Goal: Task Accomplishment & Management: Use online tool/utility

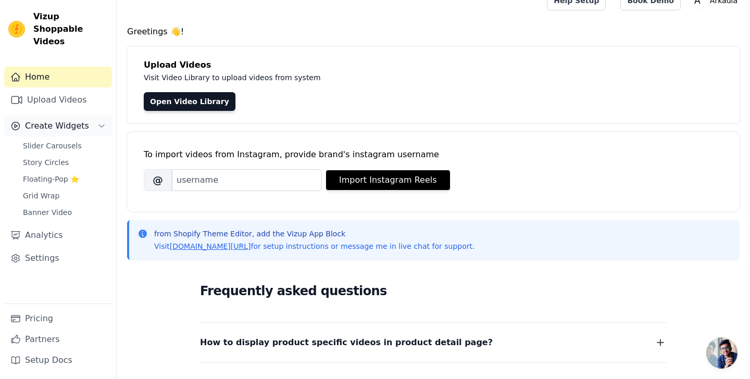
scroll to position [22, 0]
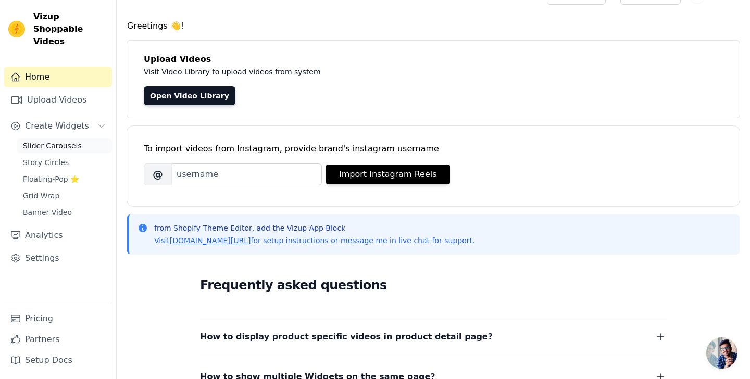
click at [70, 141] on span "Slider Carousels" at bounding box center [52, 146] width 59 height 10
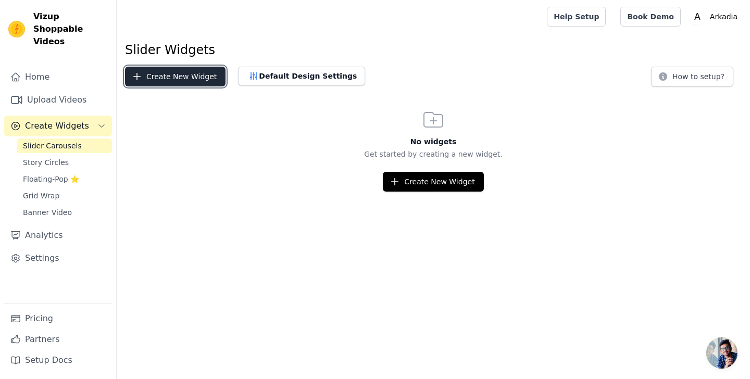
click at [159, 78] on button "Create New Widget" at bounding box center [175, 77] width 101 height 20
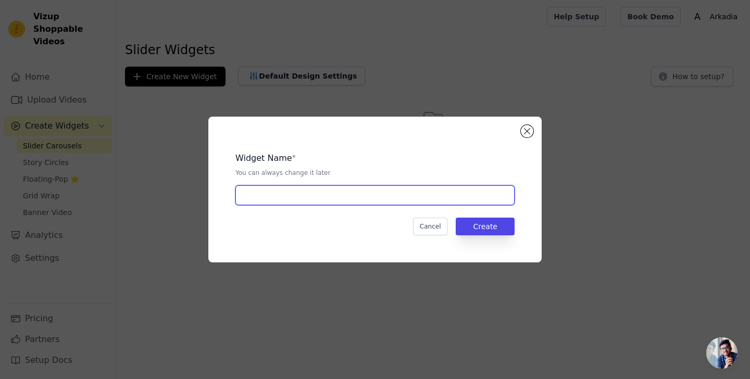
click at [277, 192] on input "text" at bounding box center [375, 196] width 279 height 20
type input "v"
type input "Carrusel Arkadia"
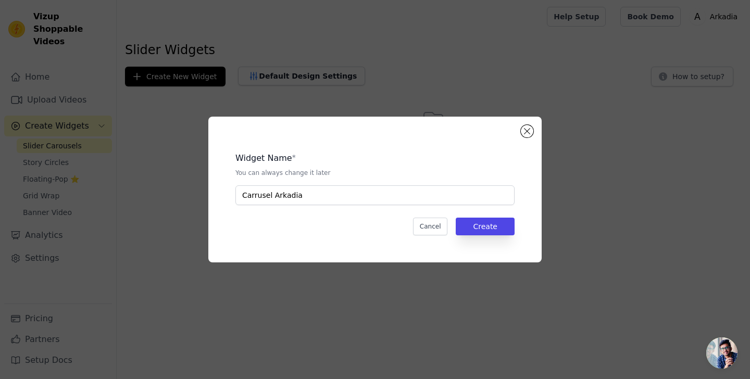
click at [489, 213] on div "Widget Name * You can always change it later Carrusel Arkadia Cancel Create" at bounding box center [375, 189] width 300 height 113
click at [494, 224] on button "Create" at bounding box center [485, 227] width 59 height 18
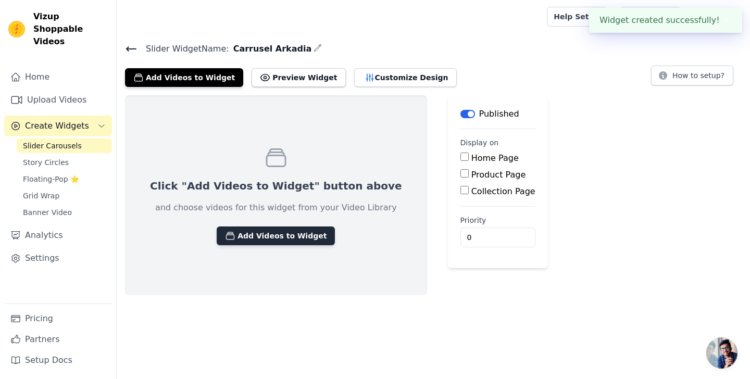
click at [270, 238] on button "Add Videos to Widget" at bounding box center [276, 236] width 118 height 19
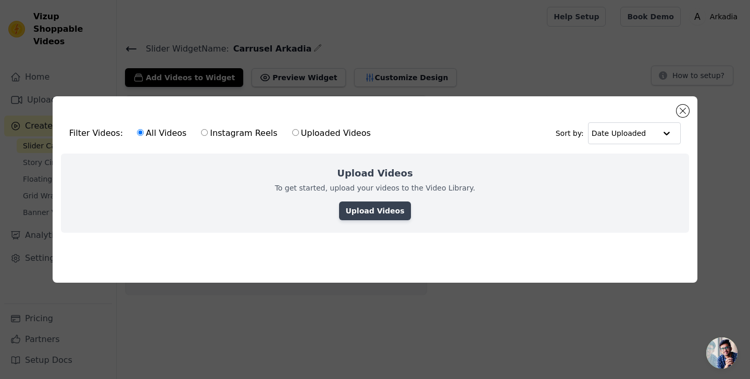
click at [378, 210] on link "Upload Videos" at bounding box center [374, 211] width 71 height 19
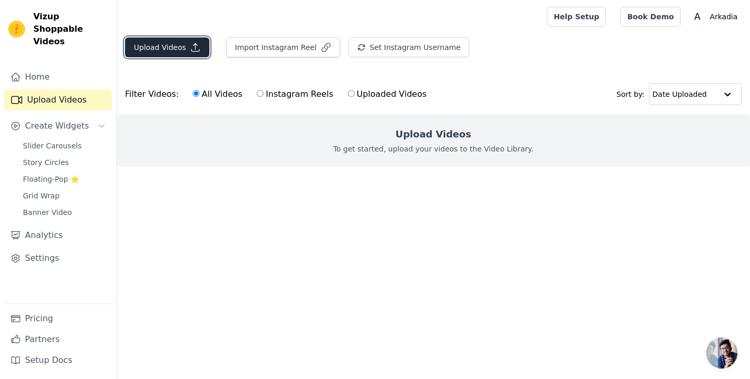
click at [190, 53] on button "Upload Videos" at bounding box center [167, 48] width 84 height 20
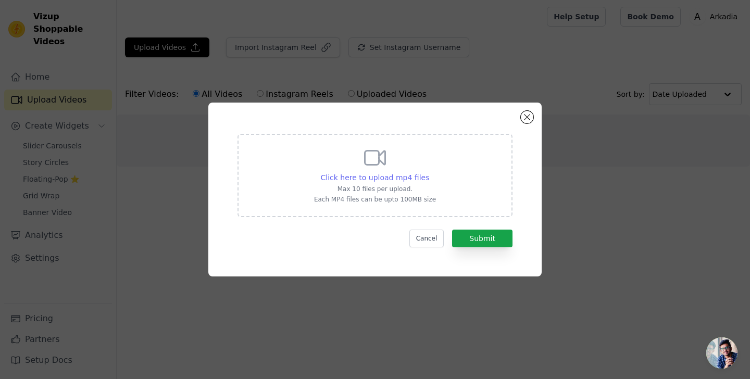
click at [378, 181] on span "Click here to upload mp4 files" at bounding box center [375, 178] width 109 height 8
click at [429, 172] on input "Click here to upload mp4 files Max 10 files per upload. Each MP4 files can be u…" at bounding box center [429, 172] width 1 height 1
click at [360, 174] on span "Click here to upload mp4 files" at bounding box center [375, 178] width 109 height 8
click at [429, 172] on input "Click here to upload mp4 files Max 10 files per upload. Each MP4 files can be u…" at bounding box center [429, 172] width 1 height 1
type input "C:\fakepath\Video Chai Espresso.mp4"
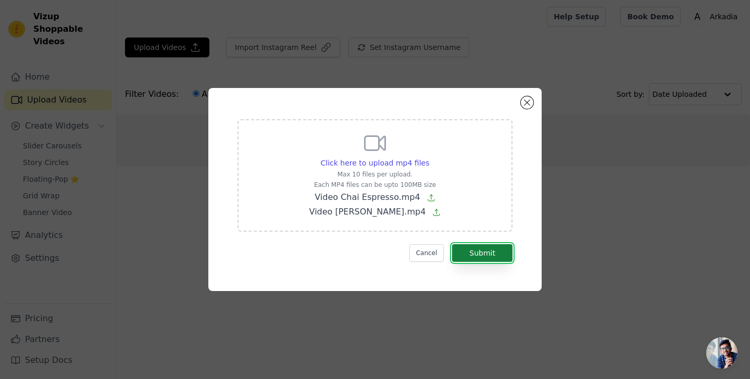
click at [472, 245] on button "Submit" at bounding box center [482, 253] width 60 height 18
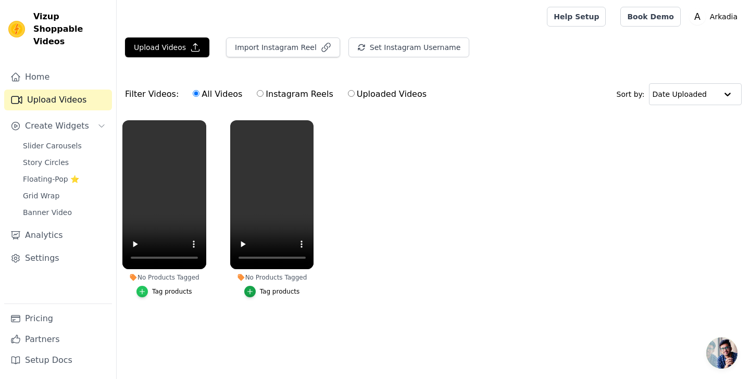
click at [145, 291] on icon "button" at bounding box center [142, 291] width 7 height 7
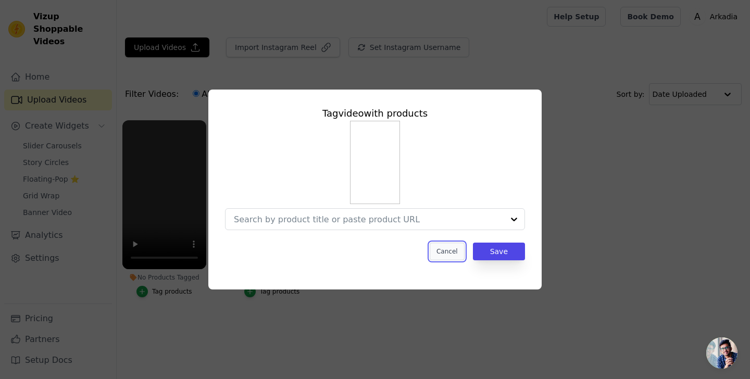
click at [450, 253] on button "Cancel" at bounding box center [447, 252] width 35 height 18
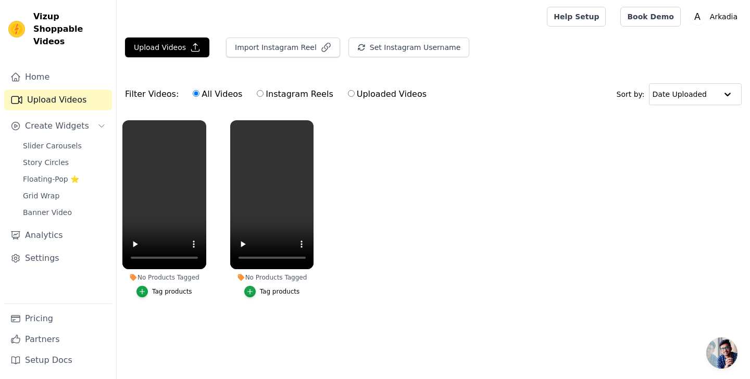
click at [175, 322] on ul "No Products Tagged Tag products No Products Tagged Tag products" at bounding box center [434, 219] width 634 height 209
click at [75, 141] on span "Slider Carousels" at bounding box center [52, 146] width 59 height 10
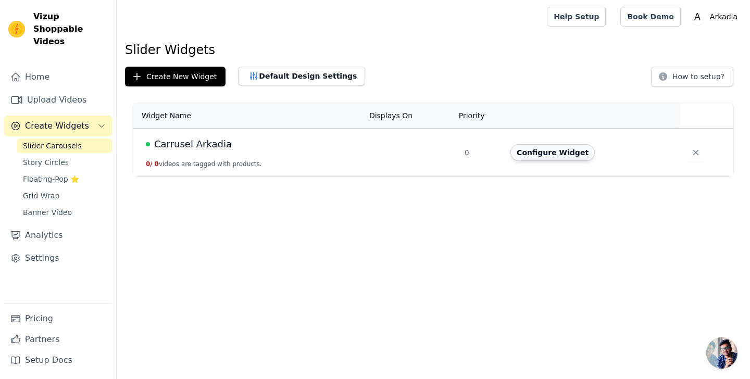
click at [546, 152] on button "Configure Widget" at bounding box center [553, 152] width 84 height 17
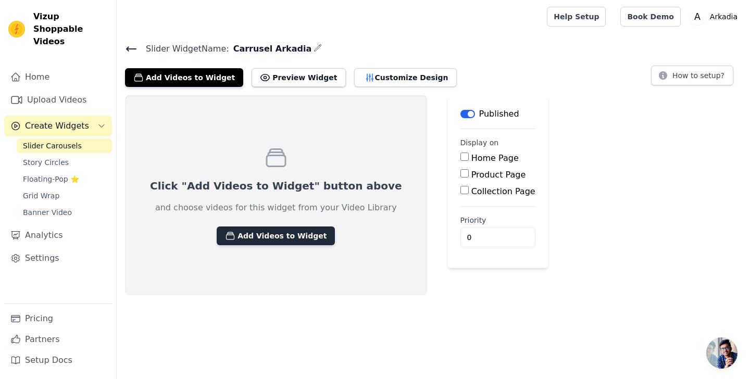
click at [275, 234] on button "Add Videos to Widget" at bounding box center [276, 236] width 118 height 19
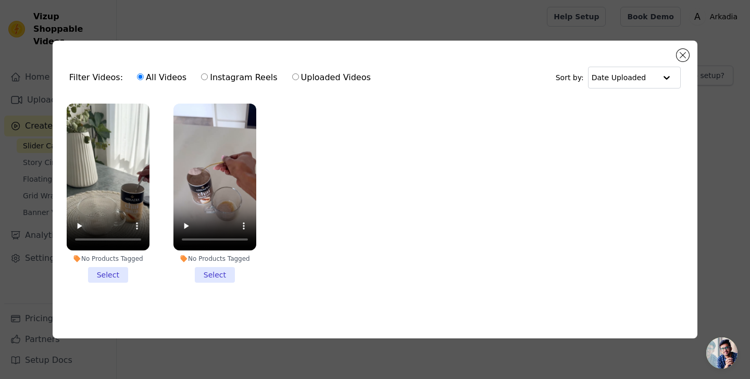
click at [104, 276] on li "No Products Tagged Select" at bounding box center [108, 194] width 83 height 180
click at [0, 0] on input "No Products Tagged Select" at bounding box center [0, 0] width 0 height 0
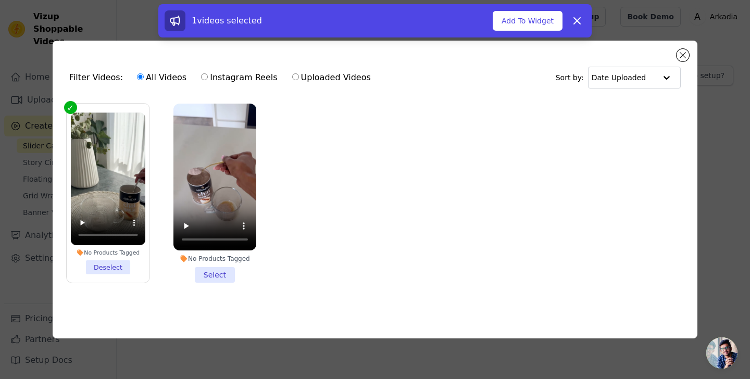
click at [216, 272] on li "No Products Tagged Select" at bounding box center [215, 194] width 83 height 180
click at [0, 0] on input "No Products Tagged Select" at bounding box center [0, 0] width 0 height 0
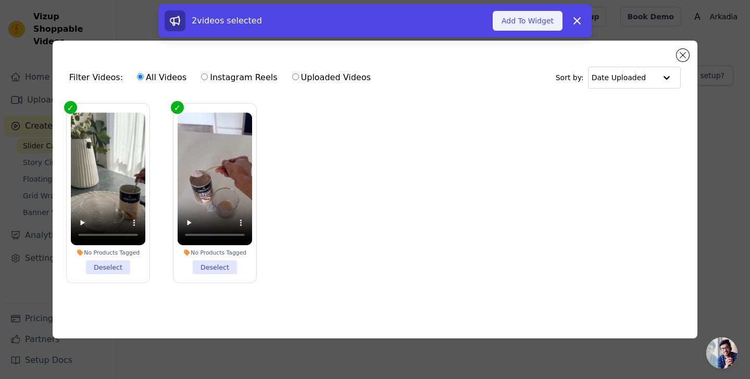
click at [520, 21] on button "Add To Widget" at bounding box center [528, 21] width 70 height 20
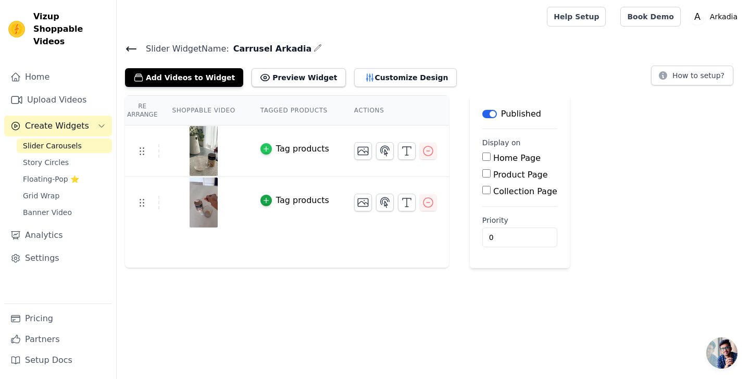
click at [265, 151] on icon "button" at bounding box center [266, 148] width 7 height 7
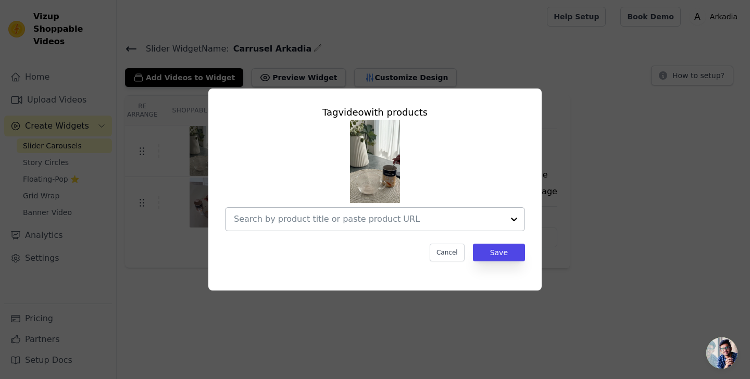
click at [504, 222] on div at bounding box center [514, 219] width 21 height 23
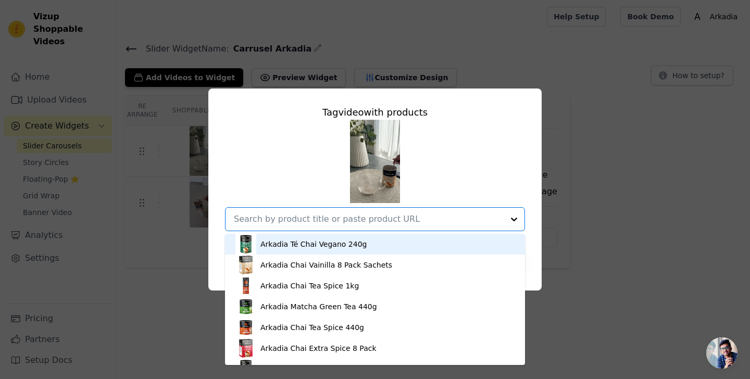
click at [256, 166] on div "Arkadia Té Chai Vegano 240g Arkadia Chai Vainilla 8 Pack Sachets Arkadia Chai T…" at bounding box center [375, 176] width 300 height 112
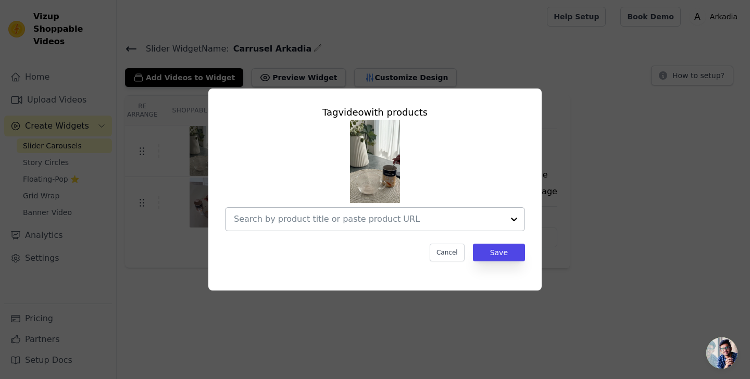
click at [362, 229] on div at bounding box center [369, 219] width 270 height 23
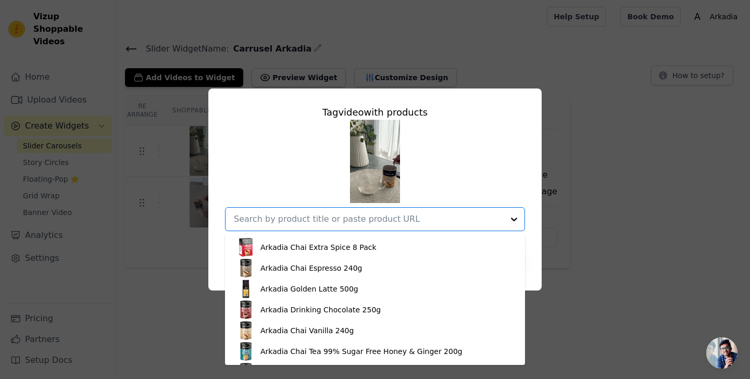
scroll to position [102, 0]
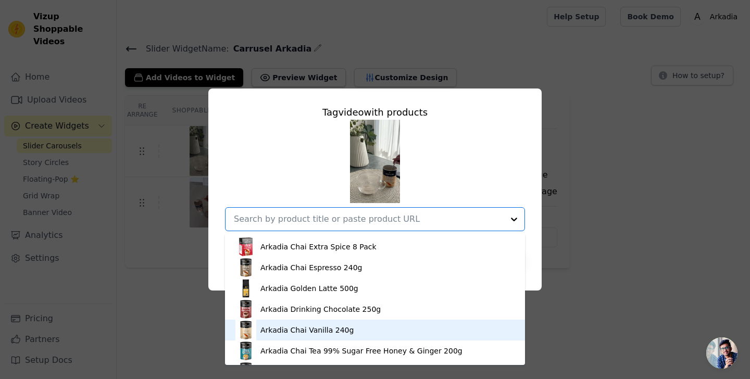
click at [315, 328] on div "Arkadia Chai Vanilla 240g" at bounding box center [307, 330] width 93 height 10
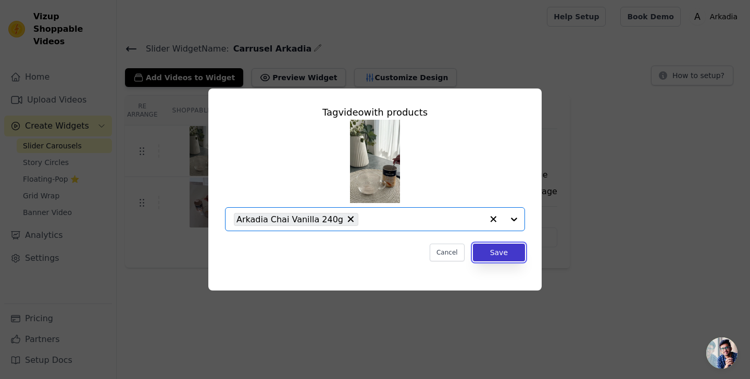
click at [507, 248] on button "Save" at bounding box center [499, 253] width 52 height 18
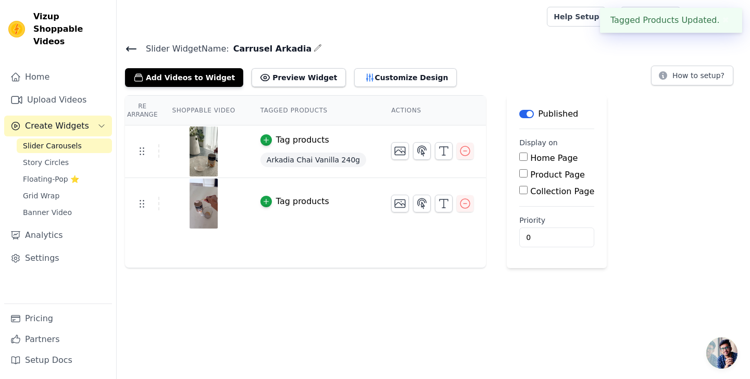
click at [307, 204] on div "Tag products" at bounding box center [302, 201] width 53 height 13
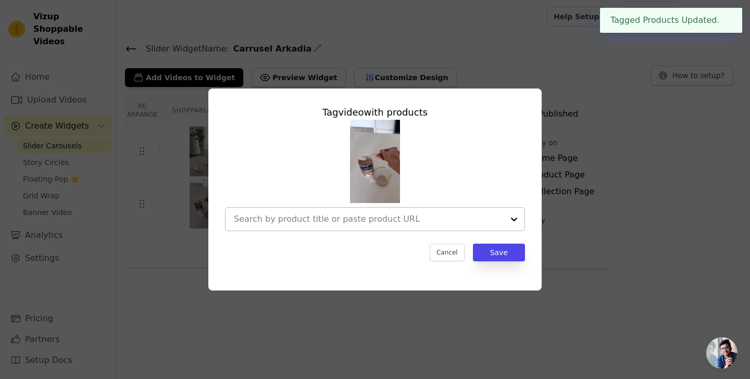
click at [411, 221] on input "text" at bounding box center [369, 219] width 270 height 13
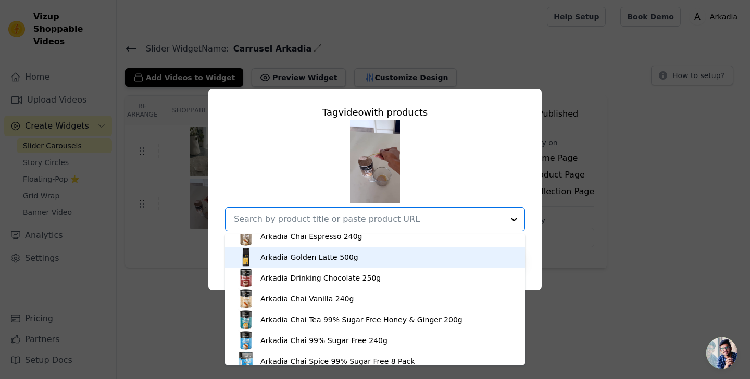
scroll to position [125, 0]
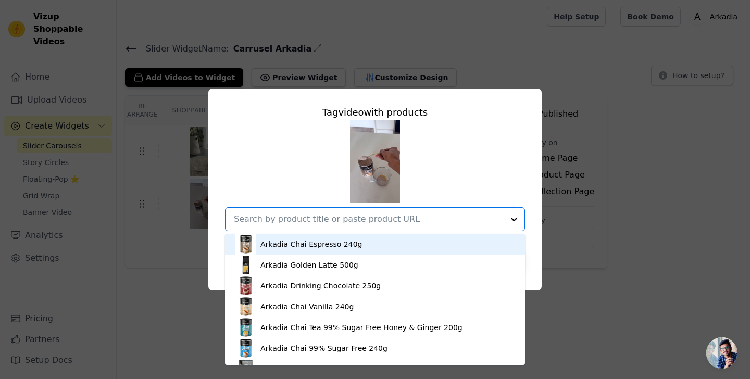
click at [330, 242] on div "Arkadia Chai Espresso 240g" at bounding box center [312, 244] width 102 height 10
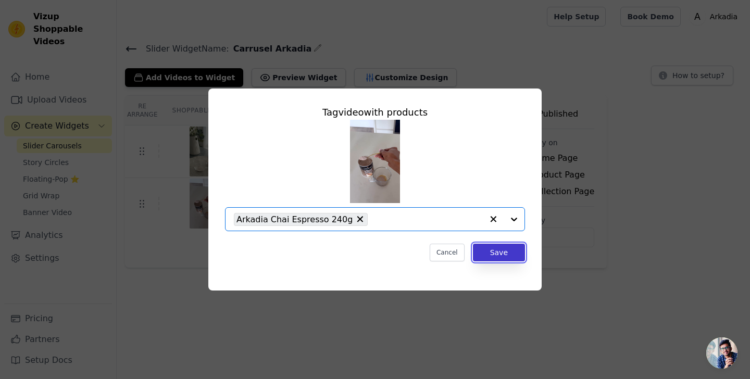
click at [501, 253] on button "Save" at bounding box center [499, 253] width 52 height 18
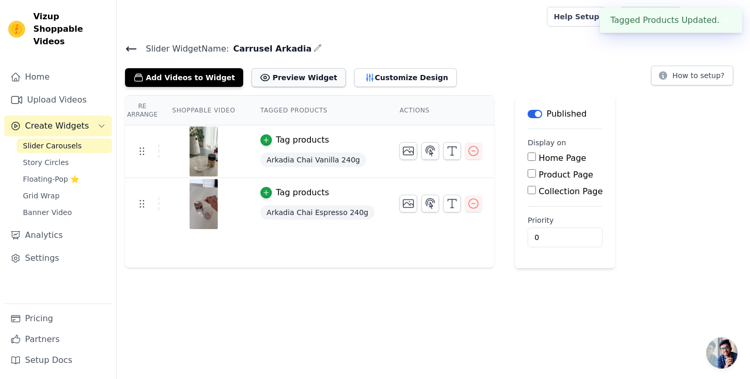
click at [291, 80] on button "Preview Widget" at bounding box center [299, 77] width 94 height 19
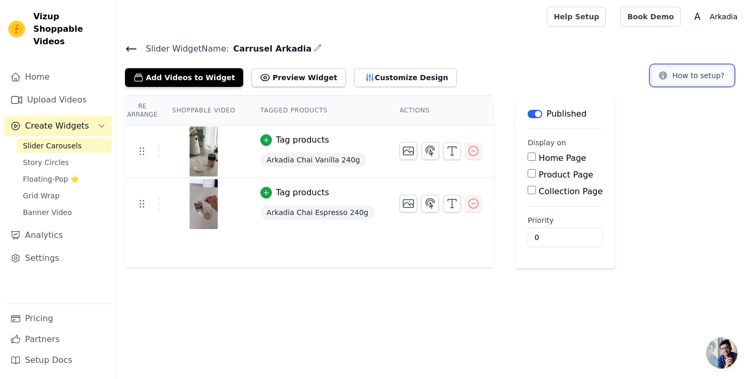
click at [696, 79] on button "How to setup?" at bounding box center [692, 76] width 82 height 20
click at [528, 157] on input "Home Page" at bounding box center [532, 157] width 8 height 8
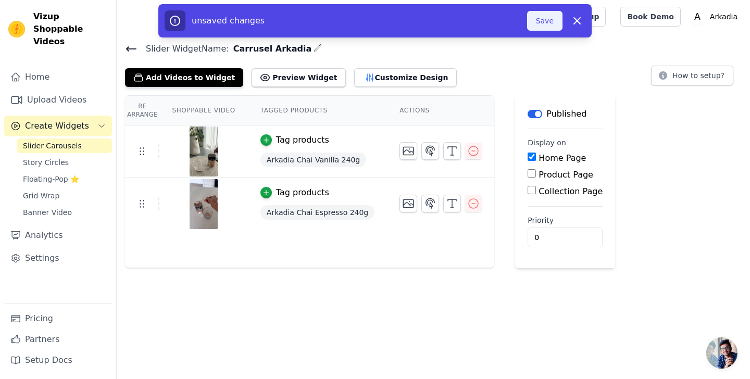
click at [548, 12] on button "Save" at bounding box center [544, 21] width 35 height 20
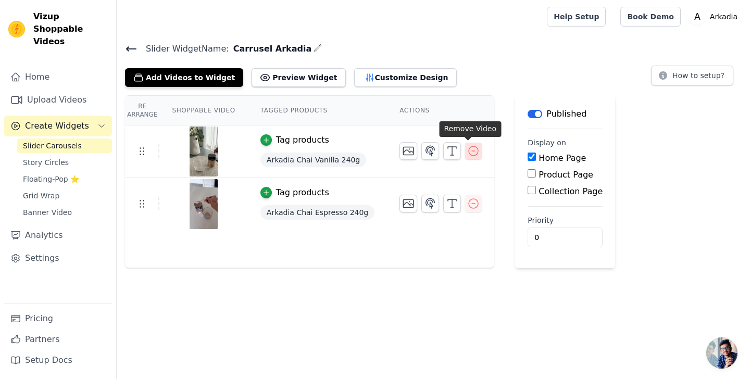
click at [467, 152] on icon "button" at bounding box center [473, 151] width 13 height 13
click at [470, 152] on icon "button" at bounding box center [473, 151] width 13 height 13
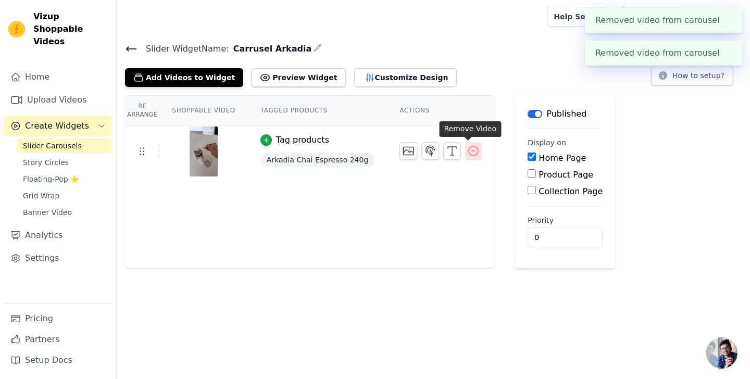
click at [474, 154] on button "button" at bounding box center [473, 151] width 17 height 17
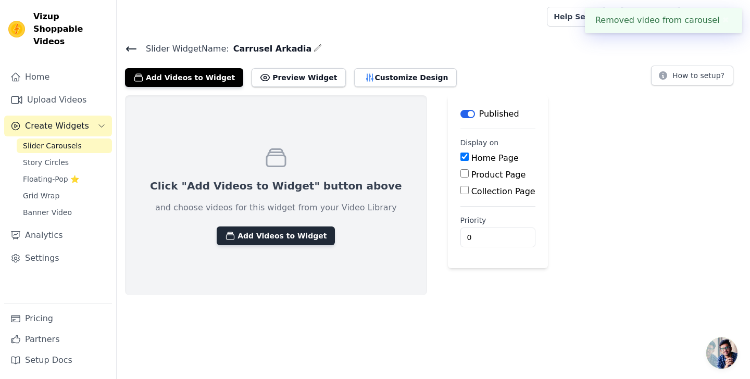
click at [276, 238] on button "Add Videos to Widget" at bounding box center [276, 236] width 118 height 19
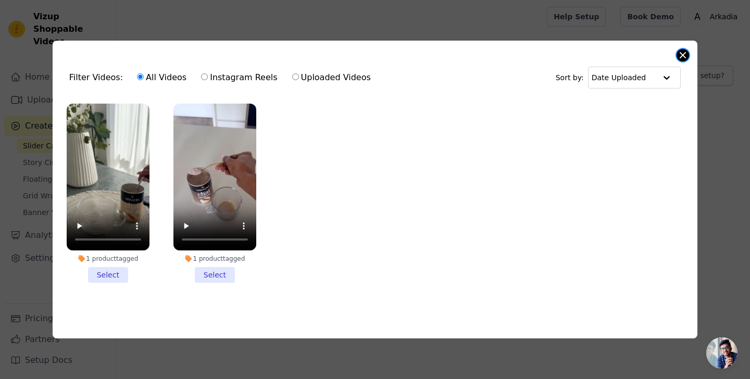
click at [682, 57] on button "Close modal" at bounding box center [683, 55] width 13 height 13
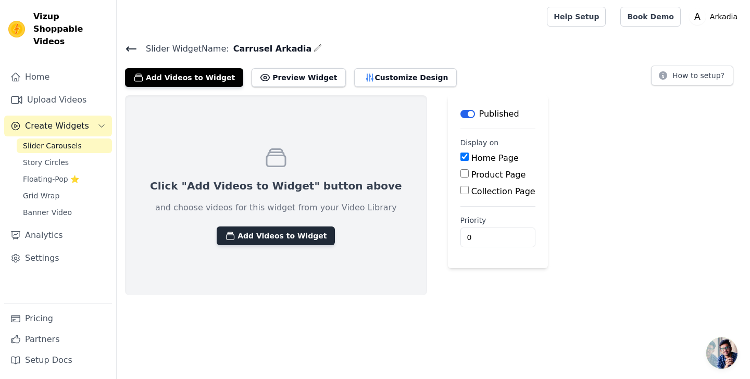
click at [280, 230] on button "Add Videos to Widget" at bounding box center [276, 236] width 118 height 19
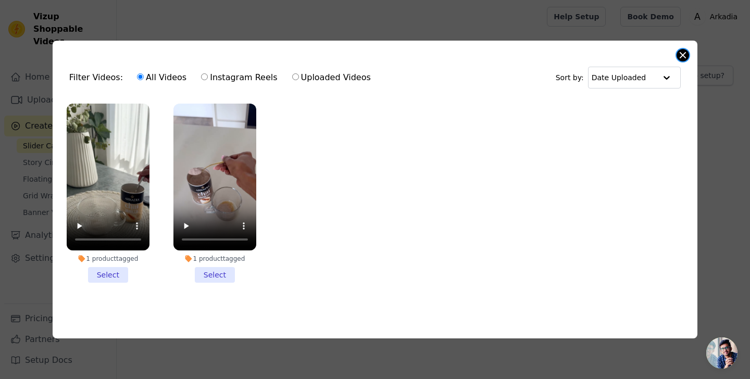
click at [688, 57] on button "Close modal" at bounding box center [683, 55] width 13 height 13
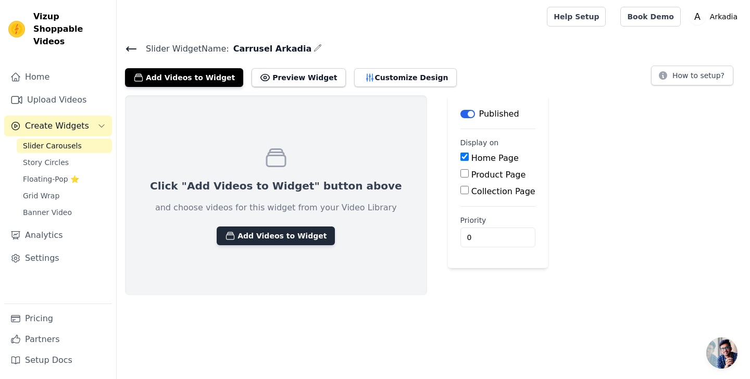
click at [265, 230] on button "Add Videos to Widget" at bounding box center [276, 236] width 118 height 19
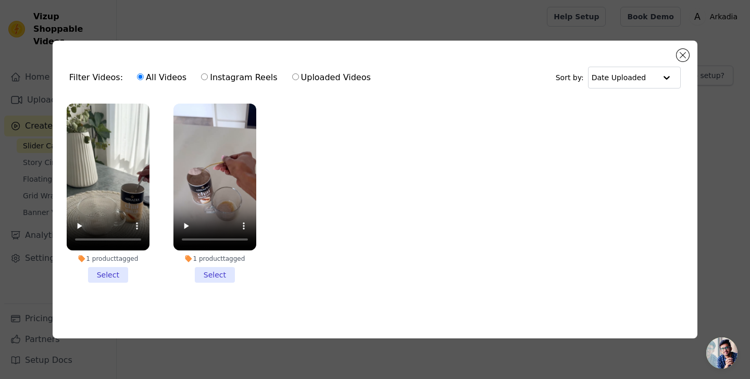
click at [106, 271] on li "1 product tagged Select" at bounding box center [108, 194] width 83 height 180
click at [0, 0] on input "1 product tagged Select" at bounding box center [0, 0] width 0 height 0
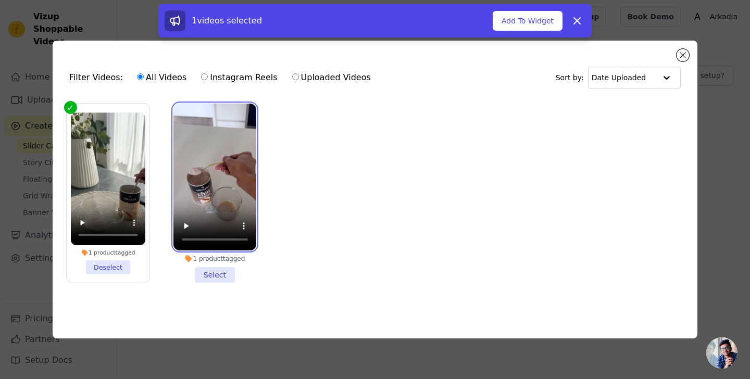
click at [233, 186] on video at bounding box center [215, 177] width 83 height 147
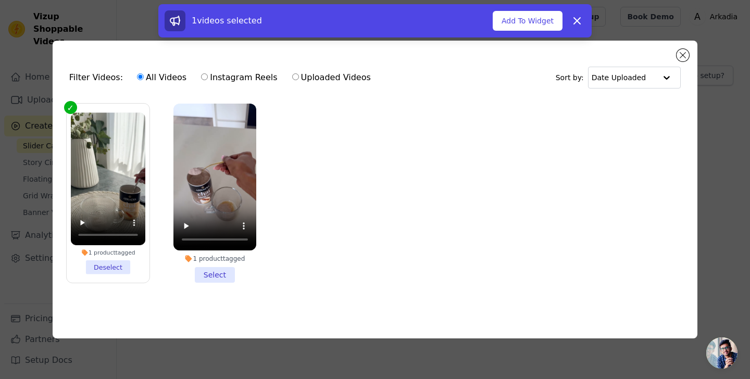
click at [217, 274] on li "1 product tagged Select" at bounding box center [215, 194] width 83 height 180
click at [0, 0] on input "1 product tagged Select" at bounding box center [0, 0] width 0 height 0
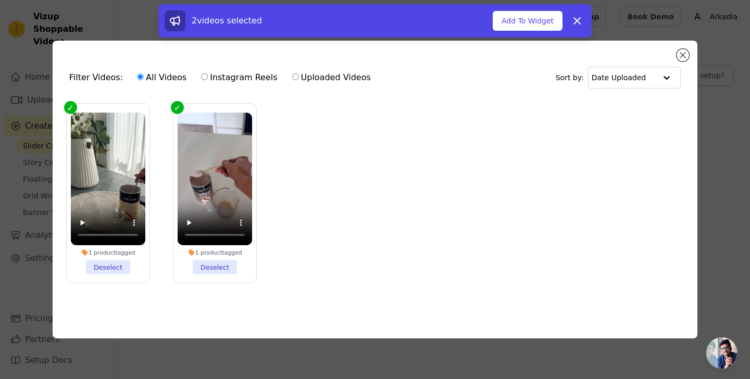
click at [283, 215] on ul "1 product tagged Deselect 1 product tagged Deselect" at bounding box center [375, 202] width 628 height 208
click at [534, 27] on button "Add To Widget" at bounding box center [528, 21] width 70 height 20
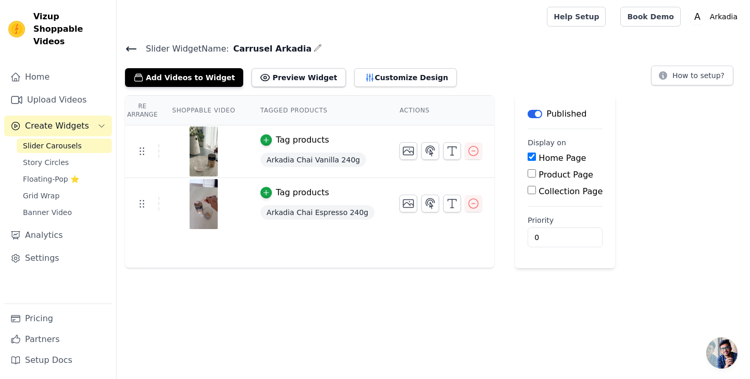
click at [528, 157] on input "Home Page" at bounding box center [532, 157] width 8 height 8
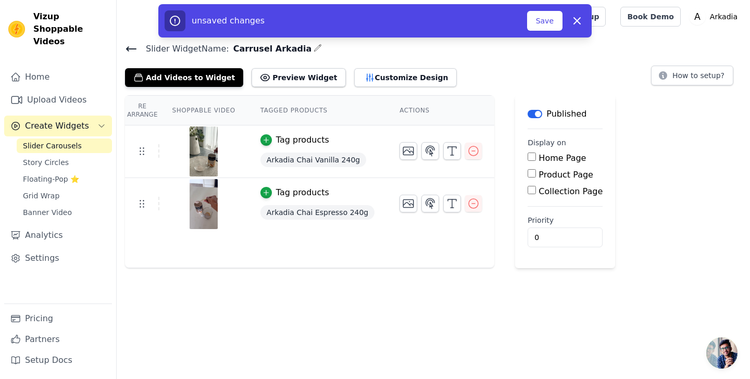
click at [528, 157] on input "Home Page" at bounding box center [532, 157] width 8 height 8
checkbox input "true"
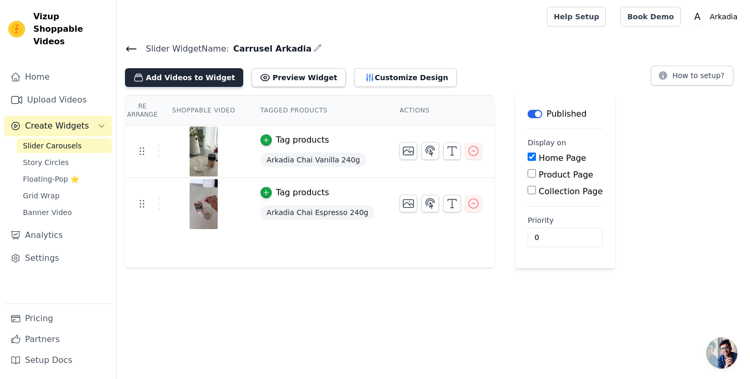
click at [179, 76] on button "Add Videos to Widget" at bounding box center [184, 77] width 118 height 19
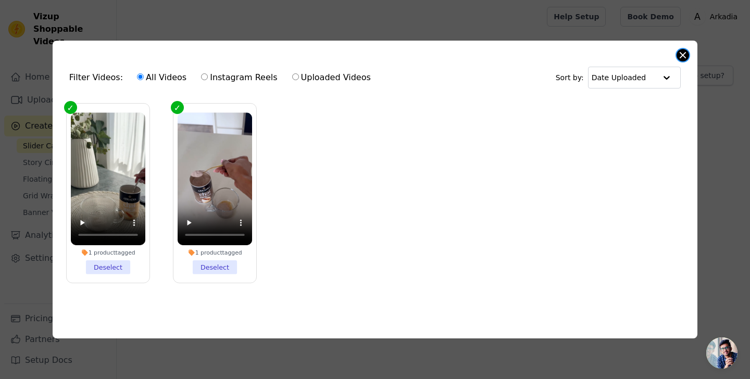
click at [681, 53] on button "Close modal" at bounding box center [683, 55] width 13 height 13
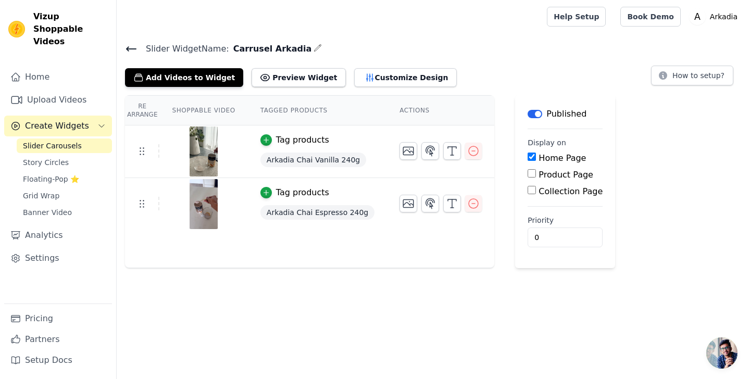
click at [528, 113] on button "Label" at bounding box center [535, 114] width 15 height 8
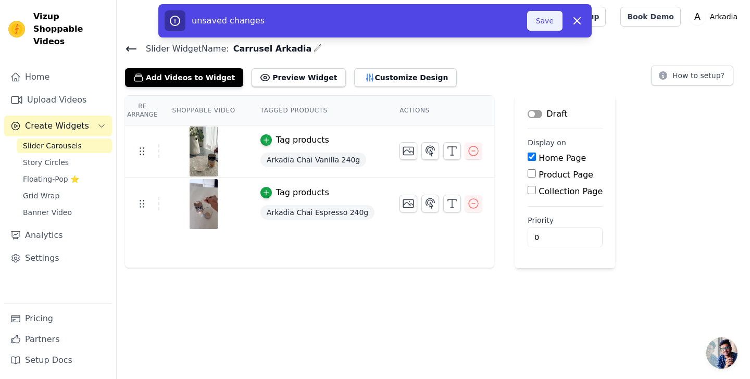
click at [542, 14] on button "Save" at bounding box center [544, 21] width 35 height 20
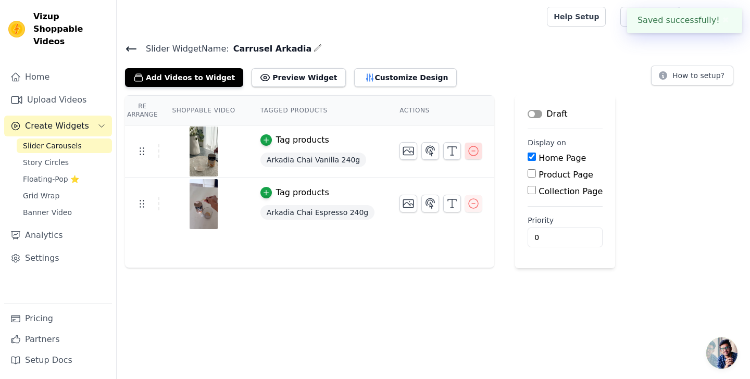
click at [469, 151] on icon "button" at bounding box center [473, 150] width 9 height 9
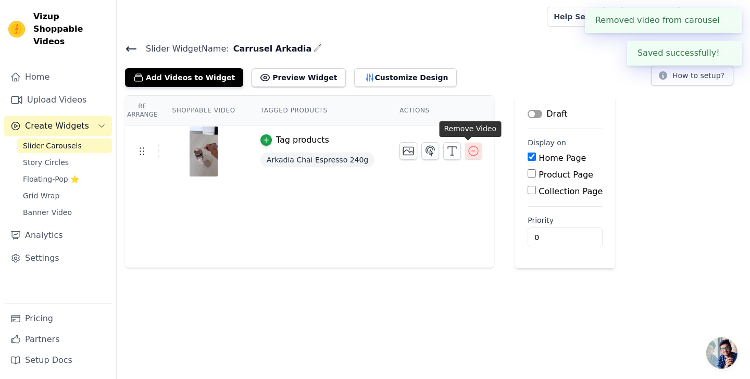
click at [467, 150] on icon "button" at bounding box center [473, 151] width 13 height 13
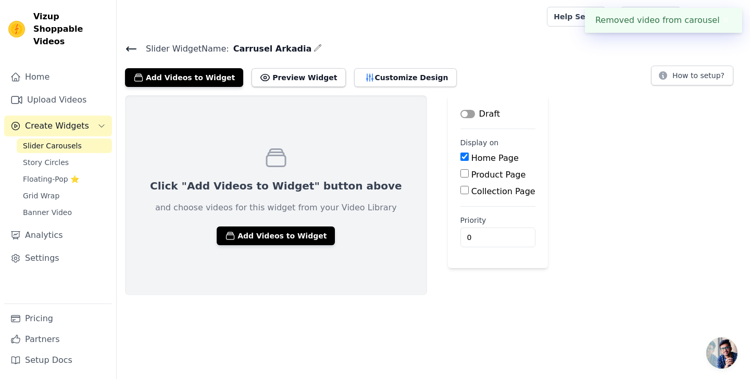
click at [130, 47] on icon at bounding box center [131, 49] width 13 height 13
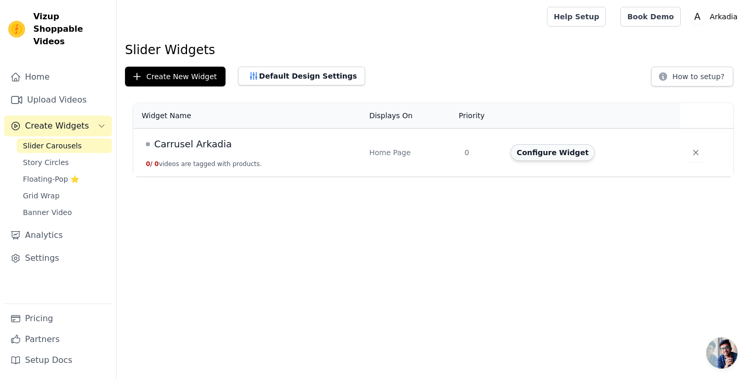
click at [526, 158] on button "Configure Widget" at bounding box center [553, 152] width 84 height 17
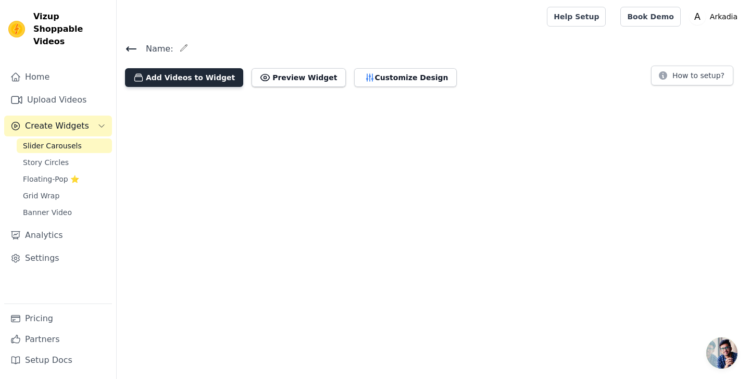
click at [190, 83] on button "Add Videos to Widget" at bounding box center [184, 77] width 118 height 19
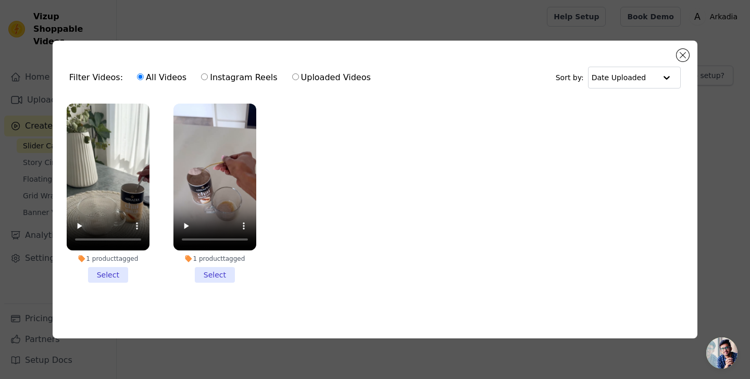
click at [355, 166] on ul "1 product tagged Select 1 product tagged Select" at bounding box center [375, 202] width 628 height 208
click at [303, 77] on label "Uploaded Videos" at bounding box center [332, 78] width 80 height 14
click at [299, 77] on input "Uploaded Videos" at bounding box center [295, 76] width 7 height 7
radio input "true"
click at [292, 76] on input "Uploaded Videos" at bounding box center [295, 76] width 7 height 7
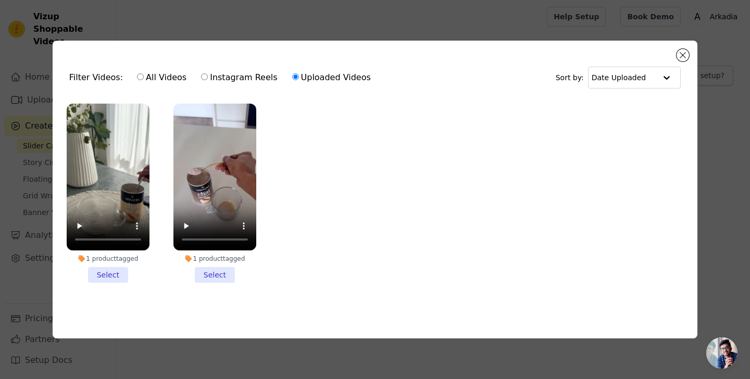
click at [351, 182] on ul "1 product tagged Select 1 product tagged Select" at bounding box center [375, 202] width 628 height 208
click at [638, 75] on input "text" at bounding box center [624, 77] width 65 height 21
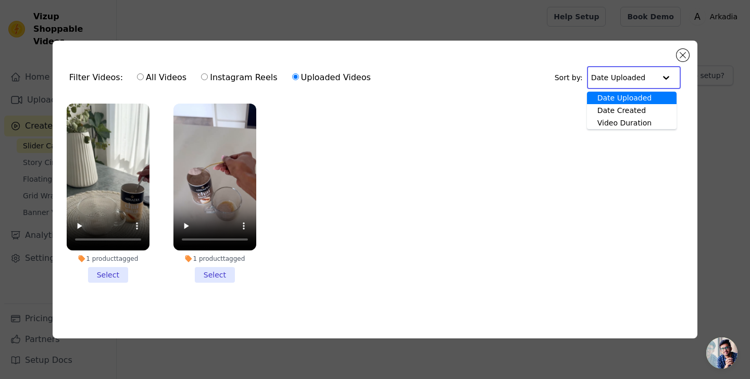
click at [544, 72] on div "Filter Videos: All Videos Instagram Reels Uploaded Videos Sort by: Date Uploade…" at bounding box center [375, 77] width 628 height 41
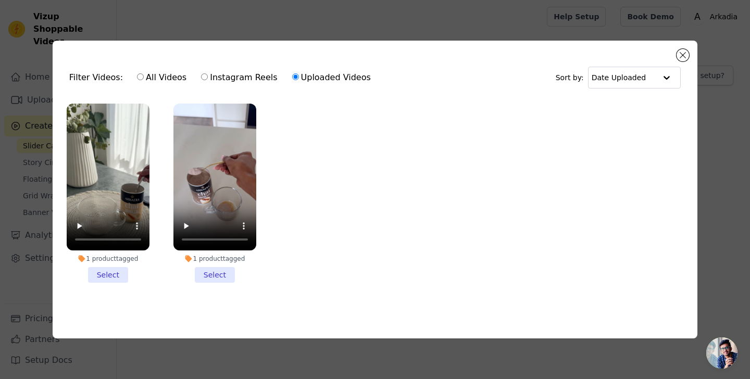
click at [134, 68] on div "All Videos Instagram Reels Uploaded Videos" at bounding box center [253, 78] width 245 height 24
click at [112, 75] on div "Filter Videos: All Videos Instagram Reels Uploaded Videos" at bounding box center [222, 78] width 307 height 24
click at [161, 82] on label "All Videos" at bounding box center [162, 78] width 51 height 14
click at [144, 80] on input "All Videos" at bounding box center [140, 76] width 7 height 7
radio input "true"
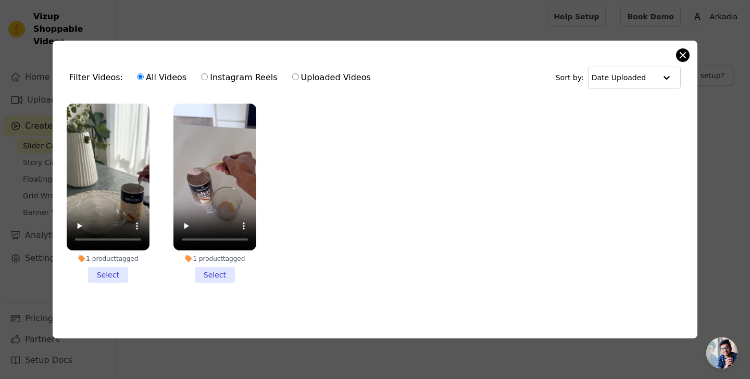
click at [677, 57] on div "Filter Videos: All Videos Instagram Reels Uploaded Videos Sort by: Date Uploaded" at bounding box center [375, 77] width 628 height 41
click at [680, 56] on button "Close modal" at bounding box center [683, 55] width 13 height 13
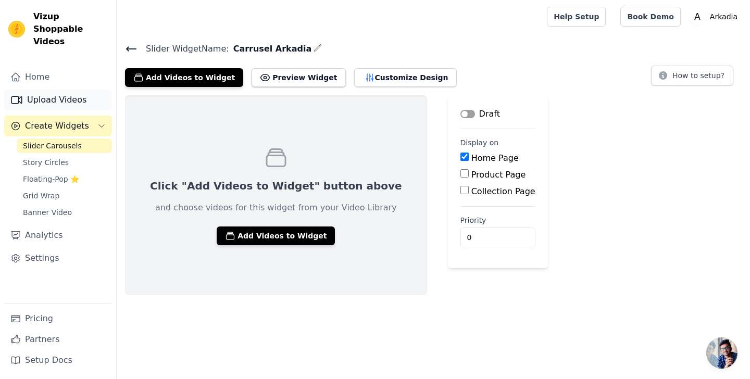
click at [39, 90] on link "Upload Videos" at bounding box center [58, 100] width 108 height 21
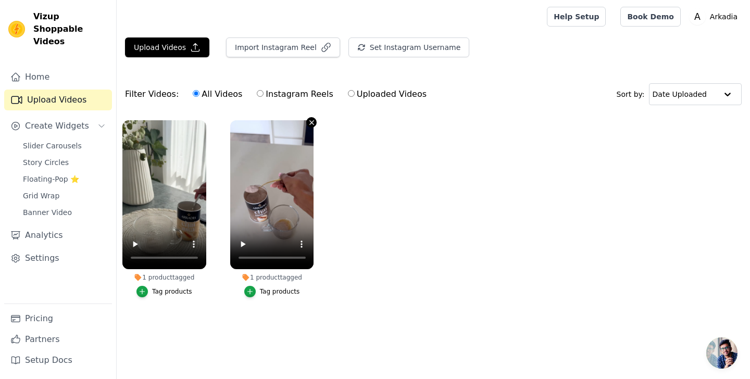
click at [315, 122] on icon "button" at bounding box center [312, 123] width 8 height 8
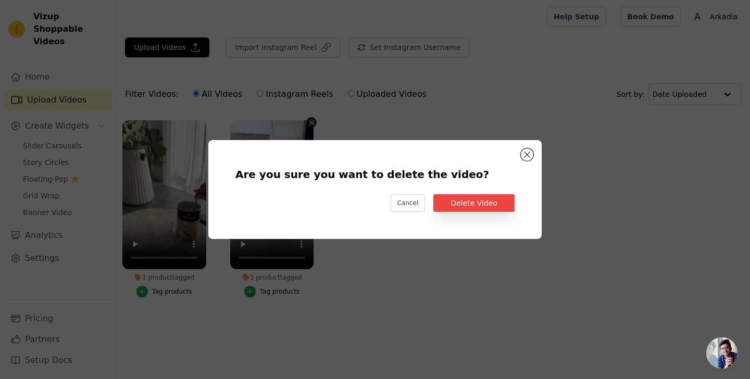
click at [475, 216] on div "Are you sure you want to delete the video? Cancel Delete Video" at bounding box center [375, 190] width 300 height 66
click at [483, 209] on button "Delete Video" at bounding box center [474, 203] width 81 height 18
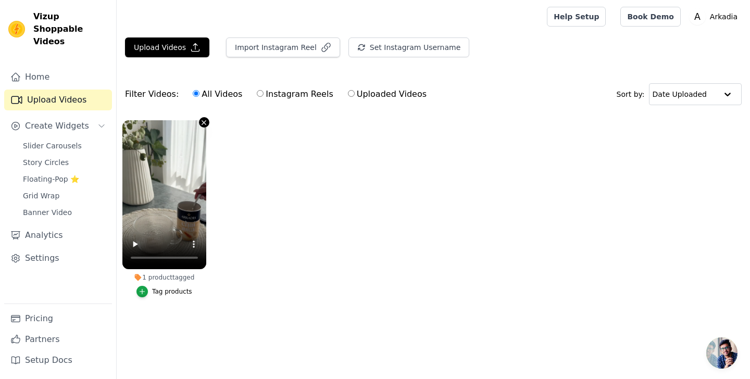
click at [201, 120] on icon "button" at bounding box center [204, 123] width 8 height 8
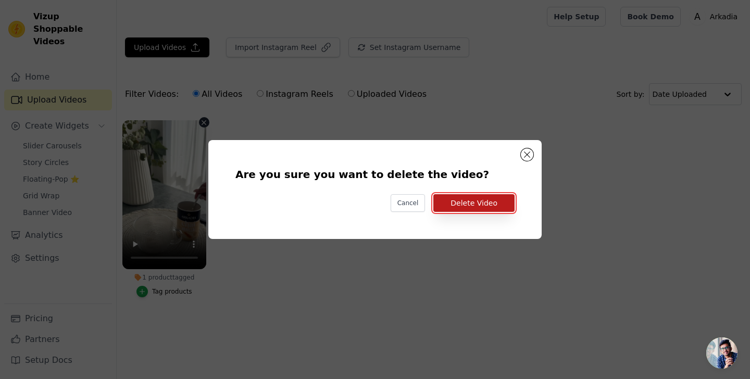
click at [490, 205] on button "Delete Video" at bounding box center [474, 203] width 81 height 18
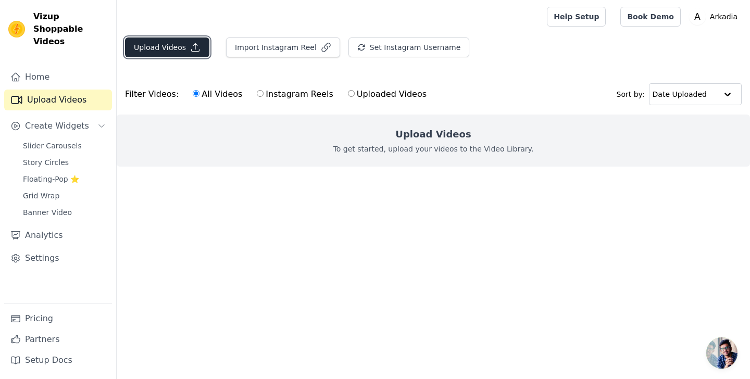
click at [163, 51] on button "Upload Videos" at bounding box center [167, 48] width 84 height 20
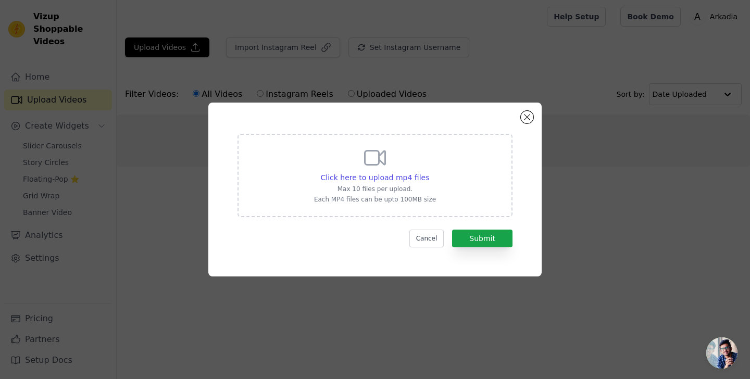
click at [340, 159] on div "Click here to upload mp4 files Max 10 files per upload. Each MP4 files can be u…" at bounding box center [375, 174] width 122 height 58
click at [429, 172] on input "Click here to upload mp4 files Max 10 files per upload. Each MP4 files can be u…" at bounding box center [429, 172] width 1 height 1
click at [375, 175] on span "Click here to upload mp4 files" at bounding box center [375, 178] width 109 height 8
click at [429, 172] on input "Click here to upload mp4 files Max 10 files per upload. Each MP4 files can be u…" at bounding box center [429, 172] width 1 height 1
type input "C:\fakepath\ChaiEspressoSilenciado.mp4"
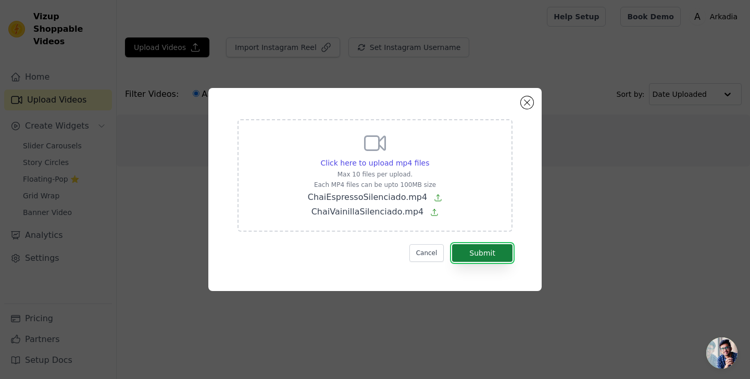
click at [491, 255] on button "Submit" at bounding box center [482, 253] width 60 height 18
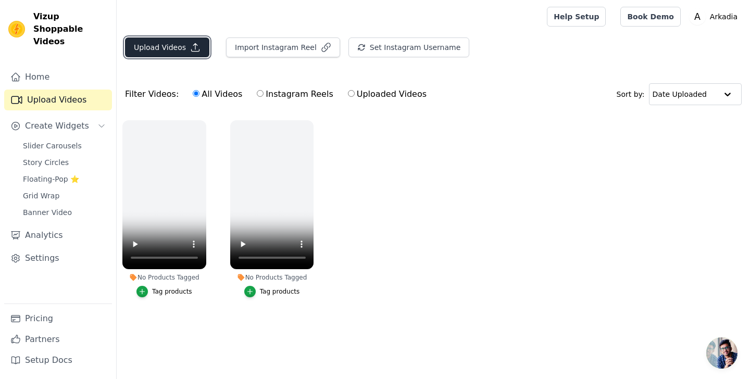
click at [176, 49] on button "Upload Videos" at bounding box center [167, 48] width 84 height 20
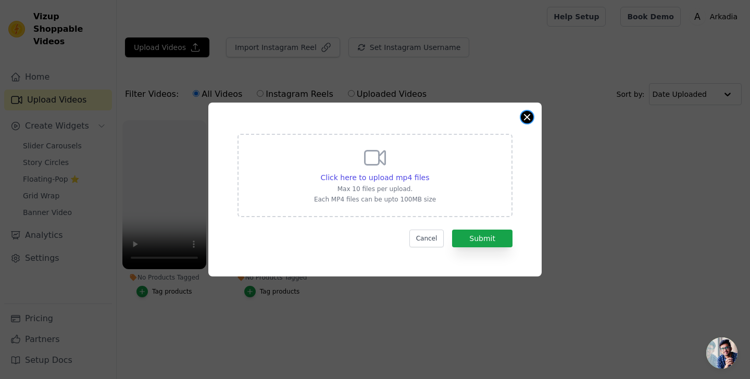
click at [527, 118] on button "Close modal" at bounding box center [527, 117] width 13 height 13
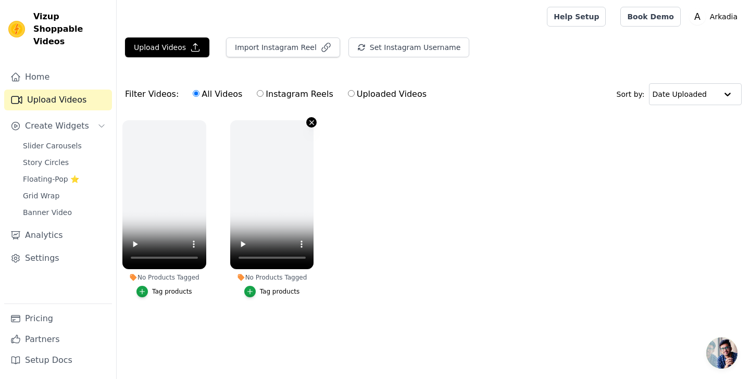
click at [310, 122] on icon "button" at bounding box center [312, 123] width 8 height 8
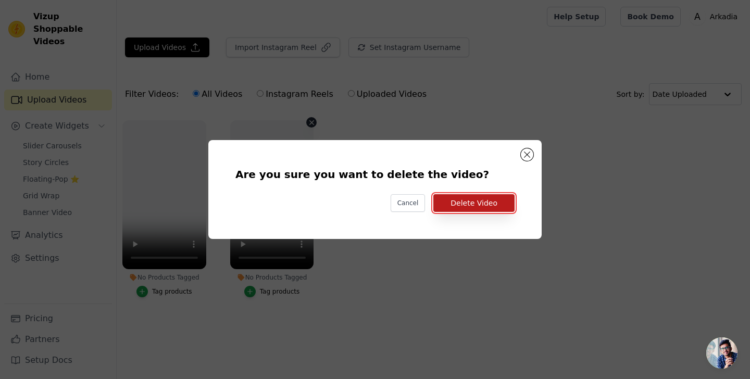
click at [471, 207] on button "Delete Video" at bounding box center [474, 203] width 81 height 18
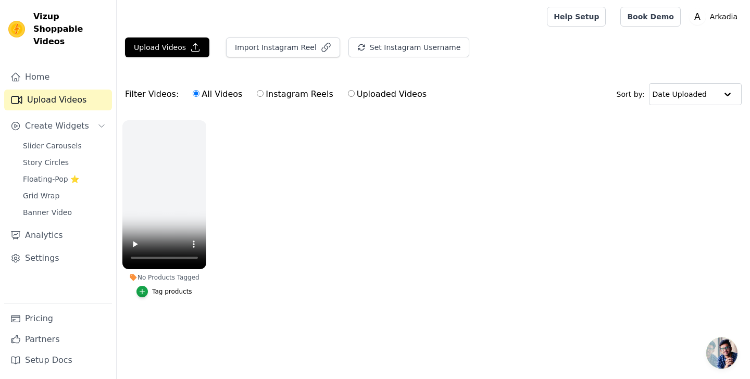
click at [57, 95] on link "Upload Videos" at bounding box center [58, 100] width 108 height 21
click at [58, 90] on link "Upload Videos" at bounding box center [58, 100] width 108 height 21
click at [173, 52] on button "Upload Videos" at bounding box center [167, 48] width 84 height 20
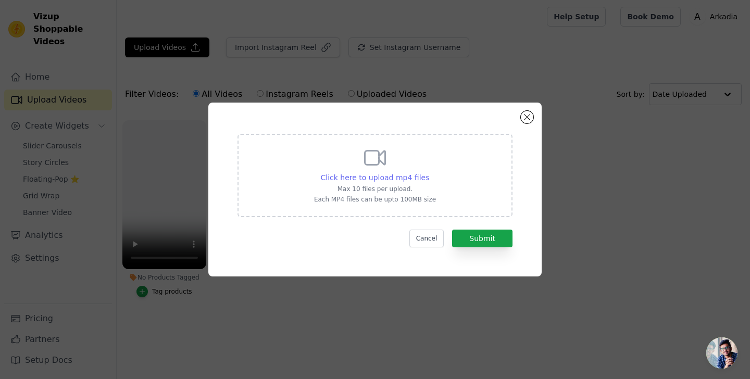
click at [418, 176] on span "Click here to upload mp4 files" at bounding box center [375, 178] width 109 height 8
click at [429, 172] on input "Click here to upload mp4 files Max 10 files per upload. Each MP4 files can be u…" at bounding box center [429, 172] width 1 height 1
click at [361, 186] on p "Max 10 files per upload." at bounding box center [375, 189] width 122 height 8
click at [429, 172] on input "Click here to upload mp4 files Max 10 files per upload. Each MP4 files can be u…" at bounding box center [429, 172] width 1 height 1
type input "C:\fakepath\Chai Spice Tarro.mp4"
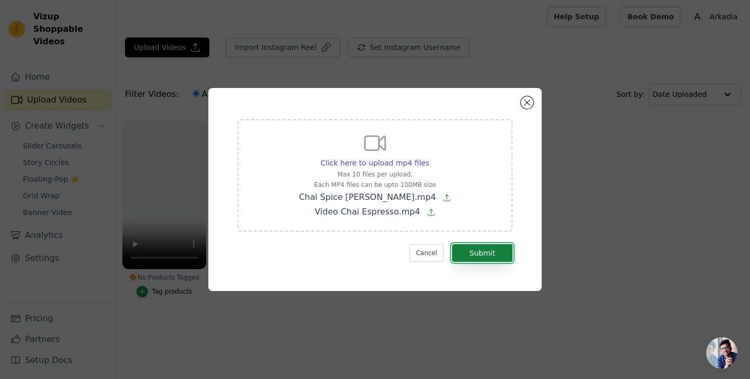
click at [492, 253] on button "Submit" at bounding box center [482, 253] width 60 height 18
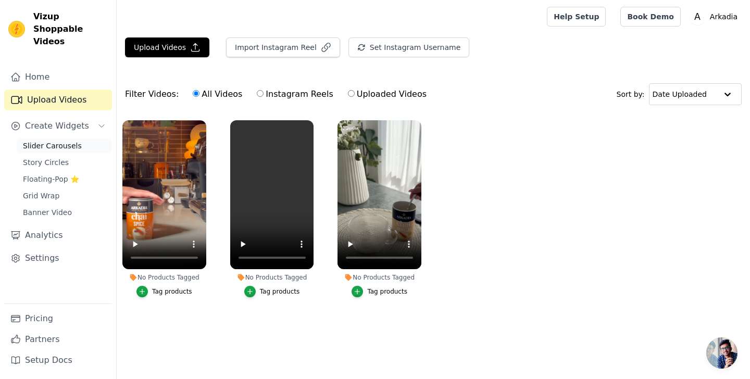
click at [59, 141] on span "Slider Carousels" at bounding box center [52, 146] width 59 height 10
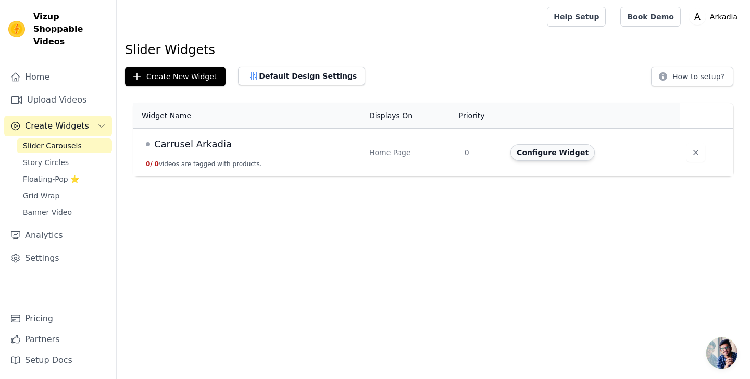
click at [546, 152] on button "Configure Widget" at bounding box center [553, 152] width 84 height 17
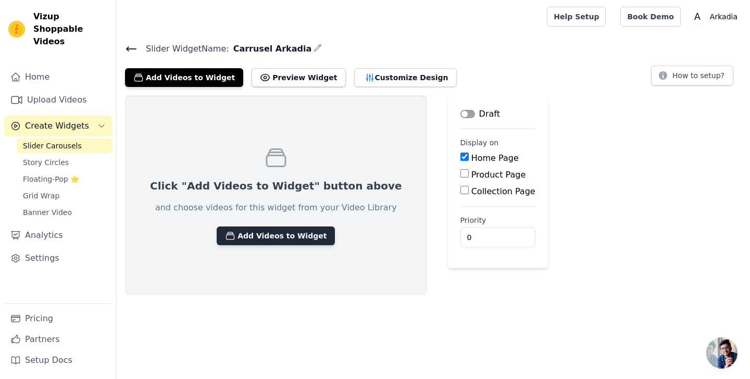
click at [265, 234] on button "Add Videos to Widget" at bounding box center [276, 236] width 118 height 19
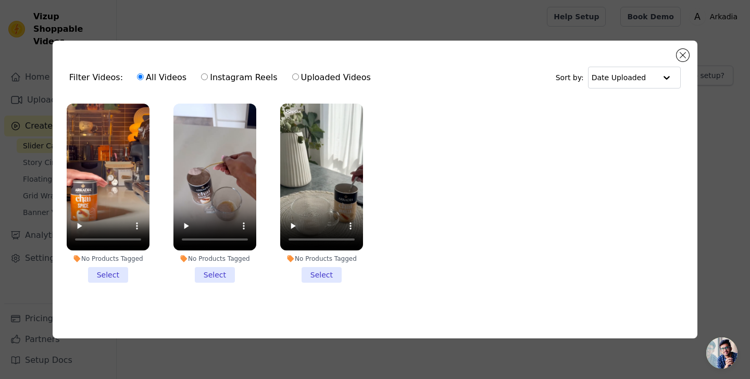
click at [113, 273] on li "No Products Tagged Select" at bounding box center [108, 194] width 83 height 180
click at [0, 0] on input "No Products Tagged Select" at bounding box center [0, 0] width 0 height 0
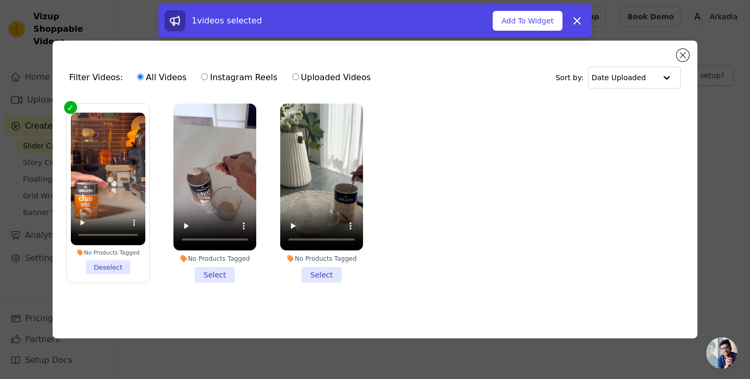
click at [225, 267] on li "No Products Tagged Select" at bounding box center [215, 194] width 83 height 180
click at [0, 0] on input "No Products Tagged Select" at bounding box center [0, 0] width 0 height 0
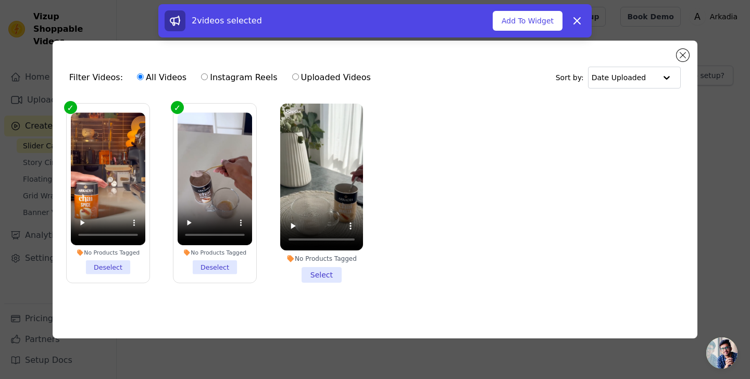
click at [338, 279] on li "No Products Tagged Select" at bounding box center [321, 194] width 83 height 180
click at [0, 0] on input "No Products Tagged Select" at bounding box center [0, 0] width 0 height 0
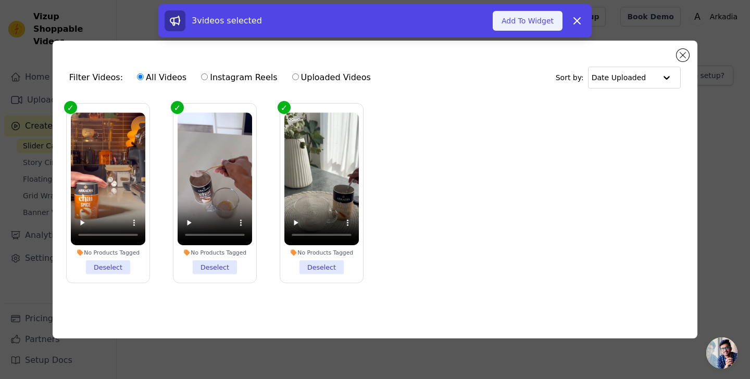
click at [520, 24] on button "Add To Widget" at bounding box center [528, 21] width 70 height 20
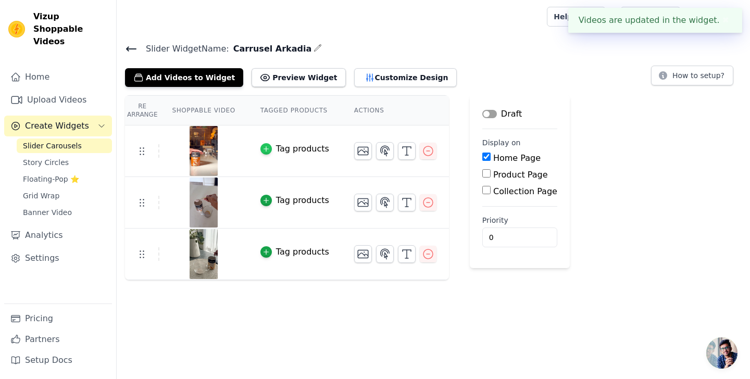
click at [265, 148] on icon "button" at bounding box center [266, 149] width 5 height 5
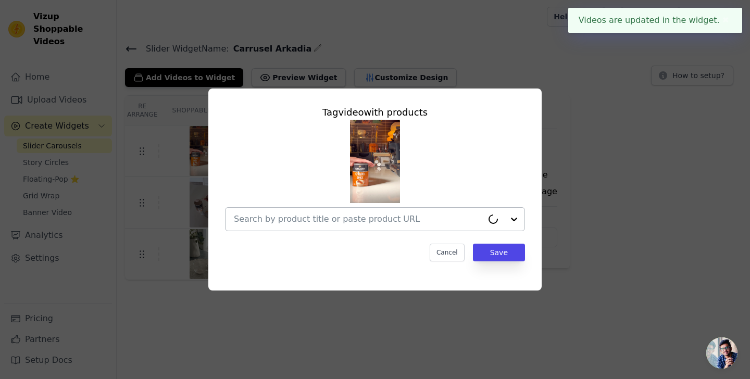
click at [311, 223] on input "text" at bounding box center [358, 219] width 249 height 13
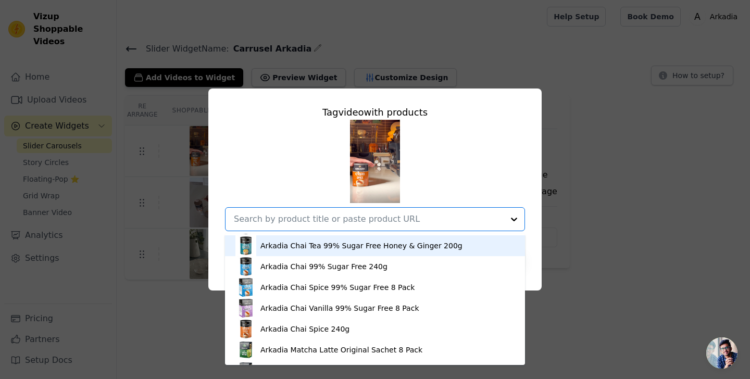
scroll to position [226, 0]
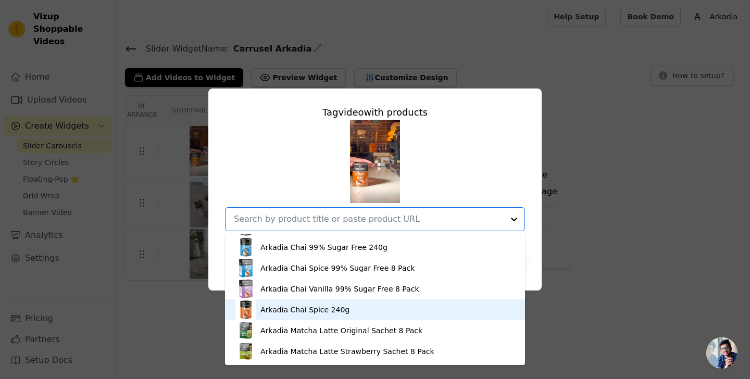
click at [327, 313] on div "Arkadia Chai Spice 240g" at bounding box center [305, 310] width 89 height 10
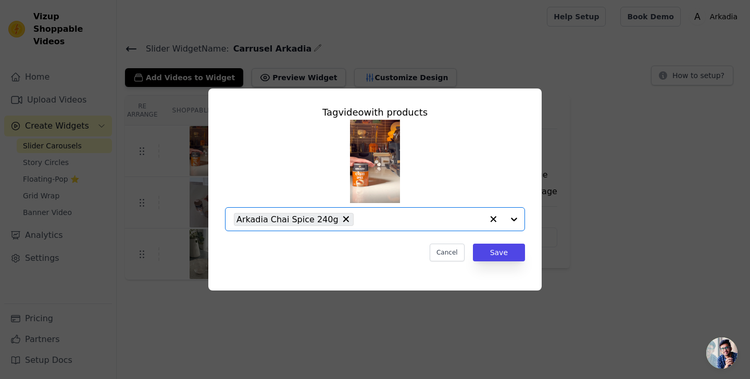
click at [437, 217] on input "text" at bounding box center [421, 219] width 124 height 13
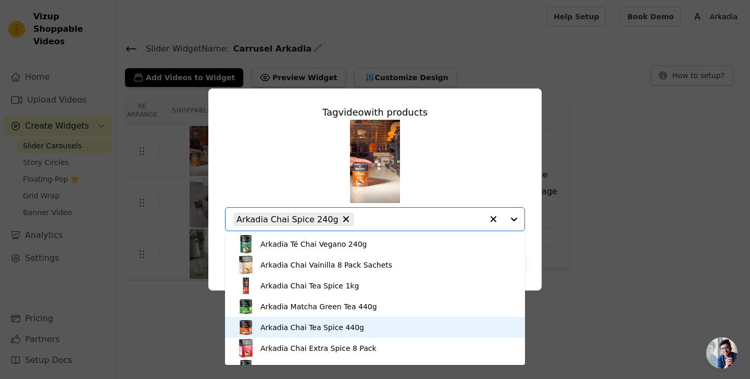
click at [327, 327] on div "Arkadia Chai Tea Spice 440g" at bounding box center [313, 328] width 104 height 10
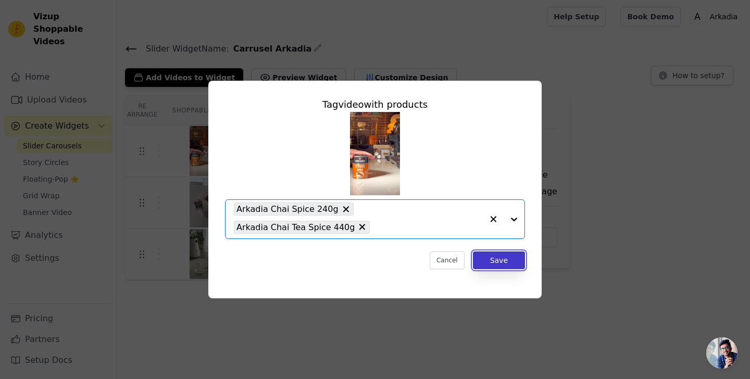
click at [511, 268] on button "Save" at bounding box center [499, 261] width 52 height 18
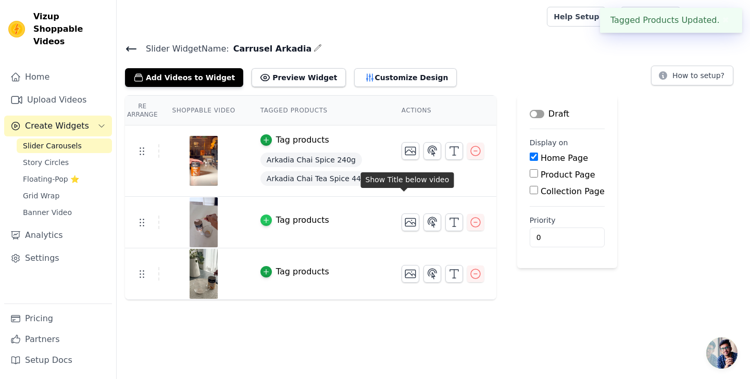
click at [266, 219] on icon "button" at bounding box center [266, 220] width 5 height 5
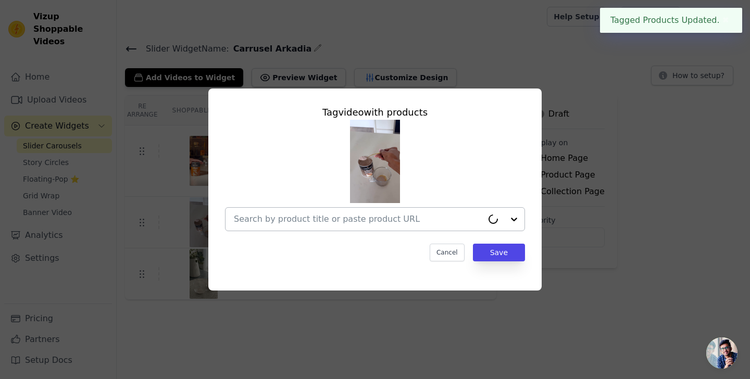
click at [318, 218] on input "text" at bounding box center [358, 219] width 249 height 13
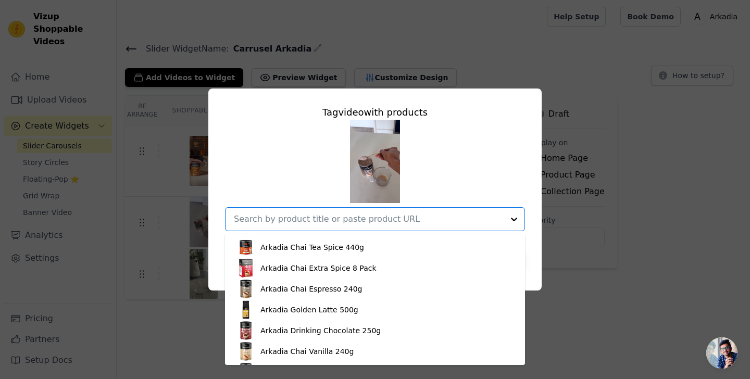
scroll to position [81, 0]
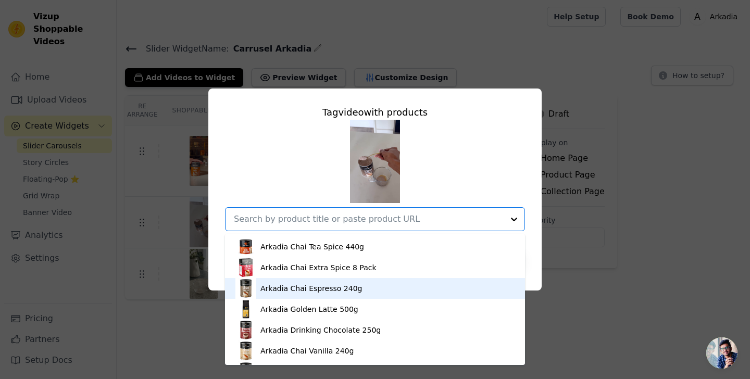
click at [329, 290] on div "Arkadia Chai Espresso 240g" at bounding box center [312, 288] width 102 height 10
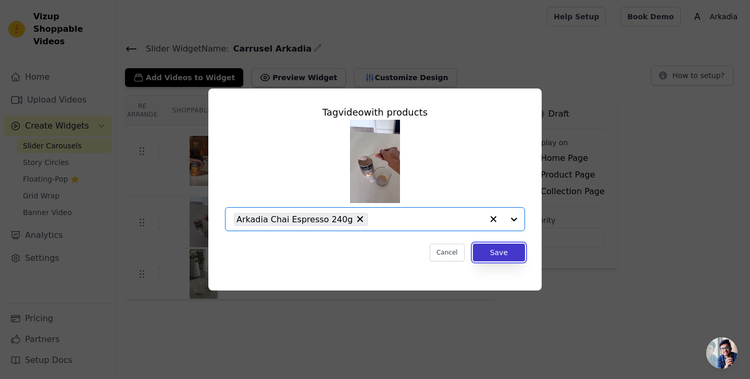
click at [496, 258] on button "Save" at bounding box center [499, 253] width 52 height 18
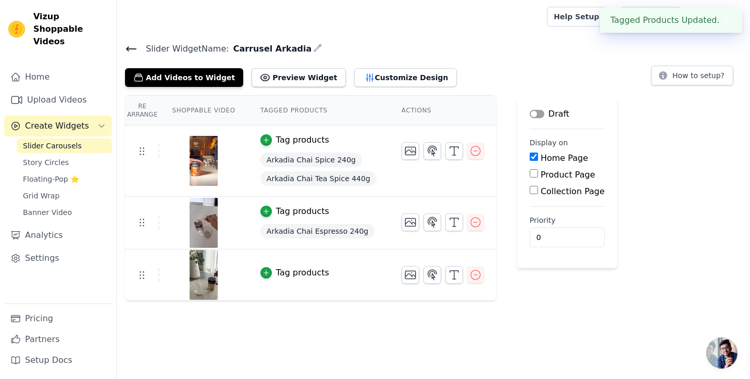
click at [307, 274] on div "Tag products" at bounding box center [302, 273] width 53 height 13
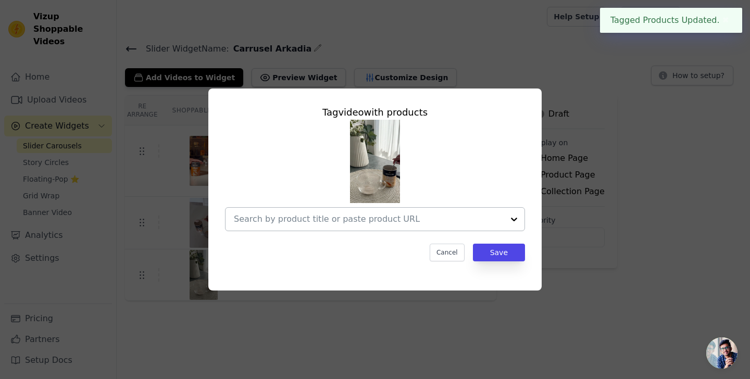
click at [338, 217] on input "text" at bounding box center [369, 219] width 270 height 13
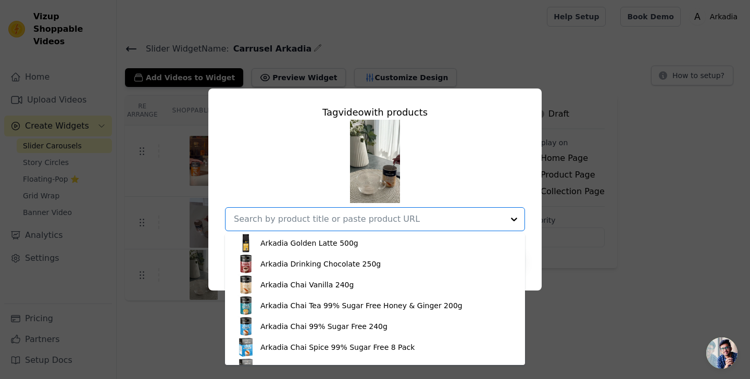
scroll to position [162, 0]
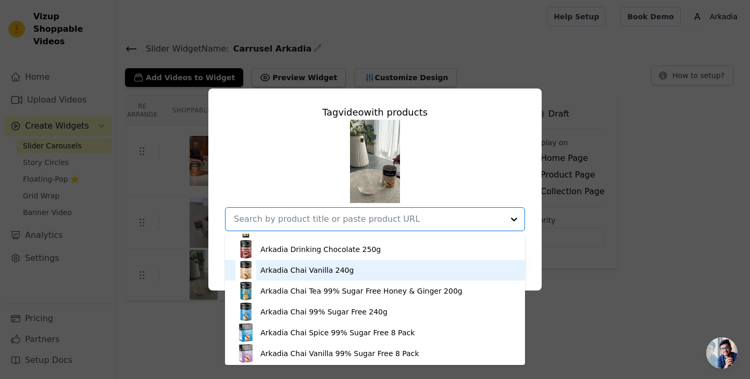
click at [342, 275] on div "Arkadia Chai Vanilla 240g" at bounding box center [307, 270] width 93 height 10
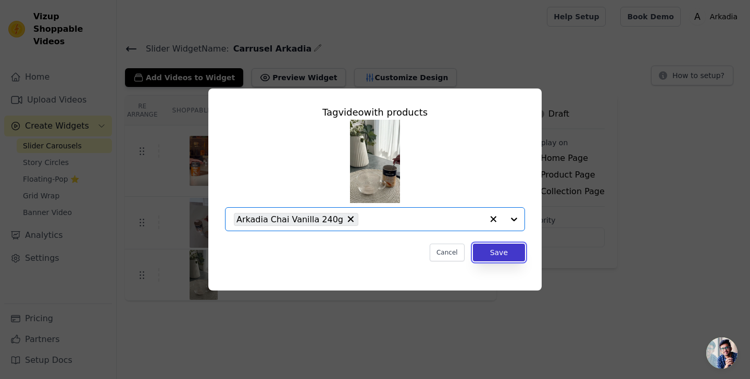
click at [507, 256] on button "Save" at bounding box center [499, 253] width 52 height 18
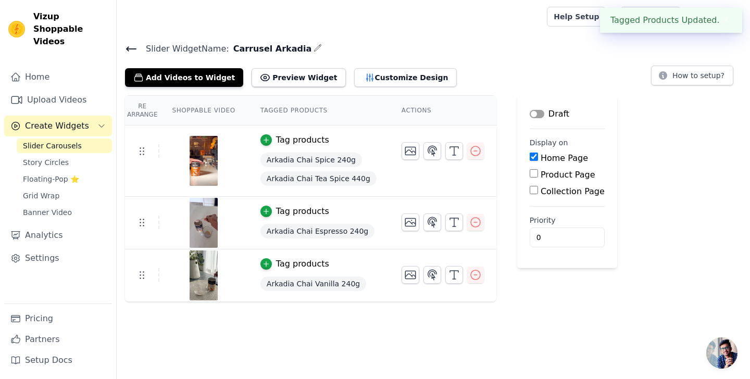
click at [534, 111] on button "Label" at bounding box center [537, 114] width 15 height 8
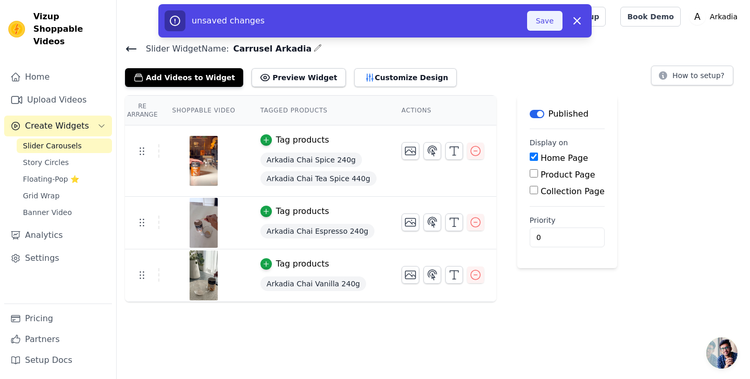
click at [545, 16] on button "Save" at bounding box center [544, 21] width 35 height 20
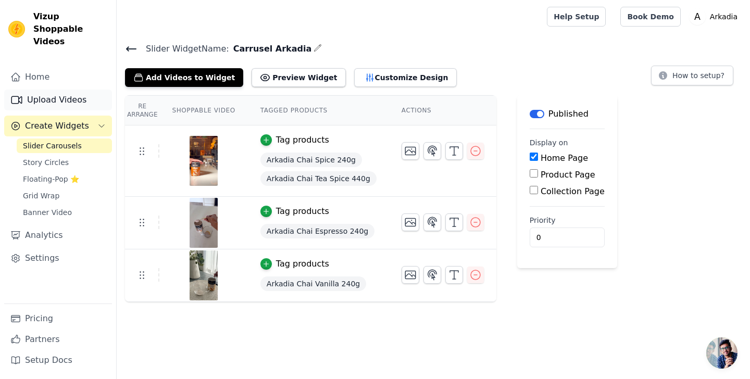
click at [48, 90] on link "Upload Videos" at bounding box center [58, 100] width 108 height 21
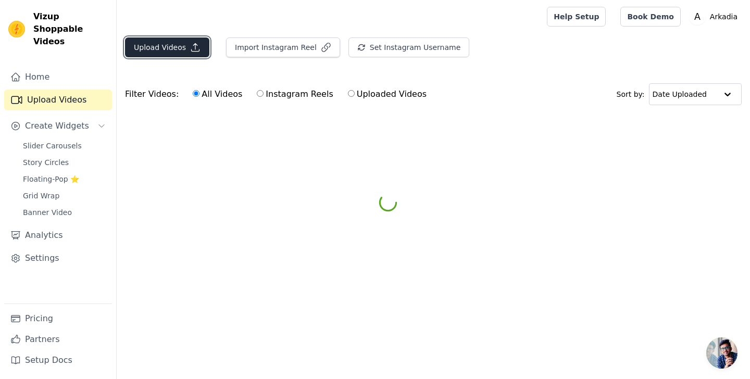
click at [158, 43] on button "Upload Videos" at bounding box center [167, 48] width 84 height 20
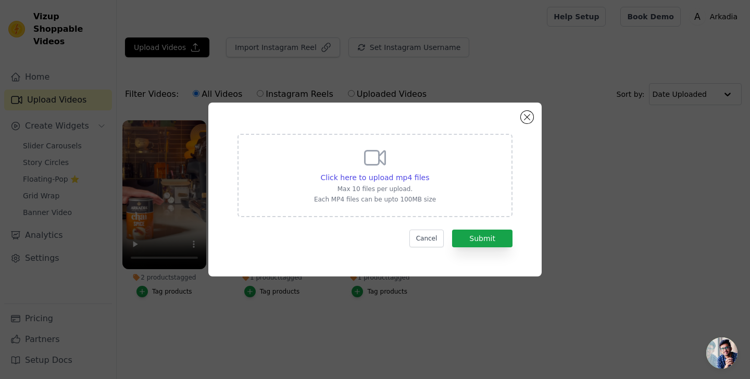
click at [379, 153] on icon at bounding box center [375, 158] width 20 height 14
click at [429, 172] on input "Click here to upload mp4 files Max 10 files per upload. Each MP4 files can be u…" at bounding box center [429, 172] width 1 height 1
type input "C:\fakepath\Plant Based Vegano.mp4"
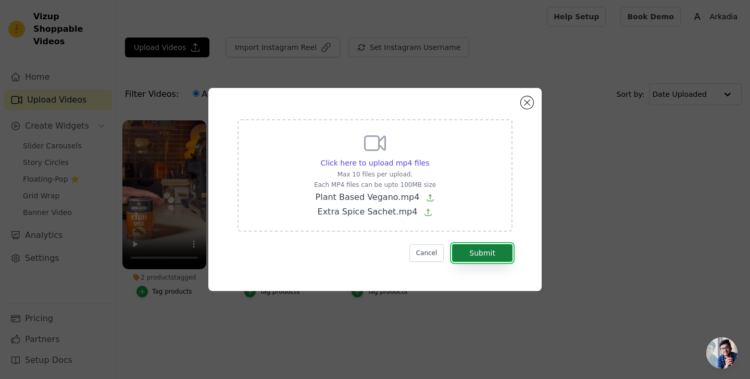
click at [484, 252] on button "Submit" at bounding box center [482, 253] width 60 height 18
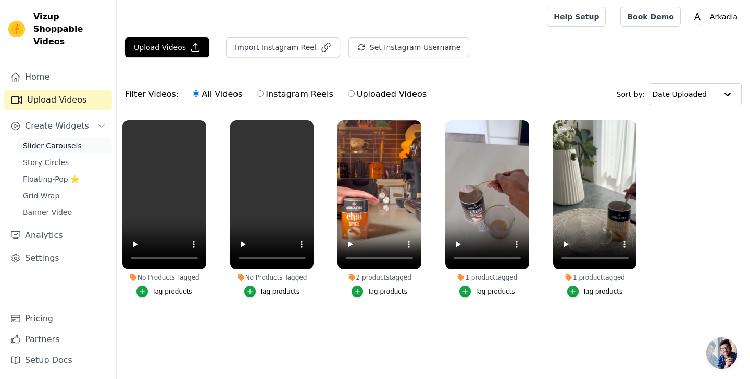
click at [78, 139] on link "Slider Carousels" at bounding box center [64, 146] width 95 height 15
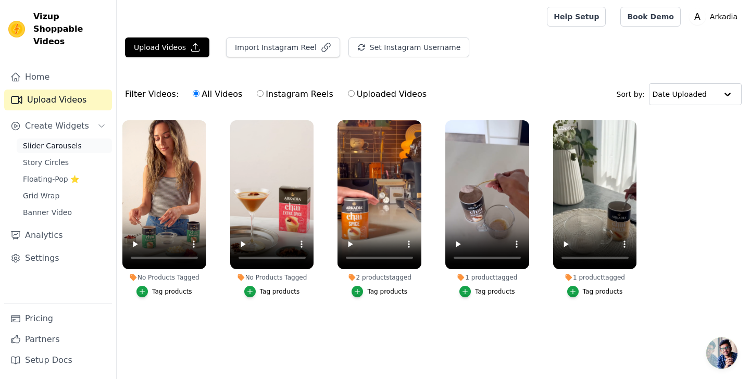
click at [59, 141] on span "Slider Carousels" at bounding box center [52, 146] width 59 height 10
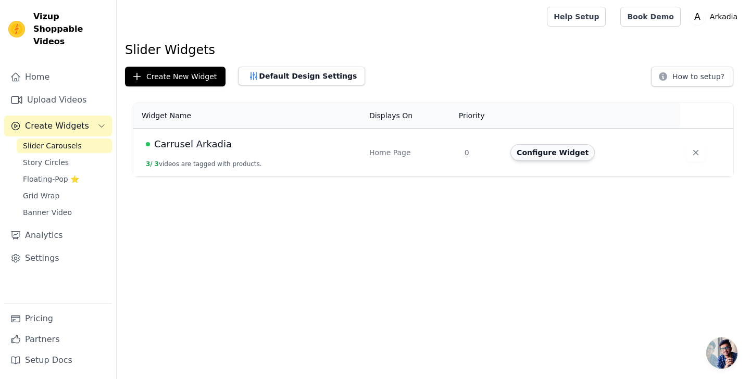
click at [568, 152] on button "Configure Widget" at bounding box center [553, 152] width 84 height 17
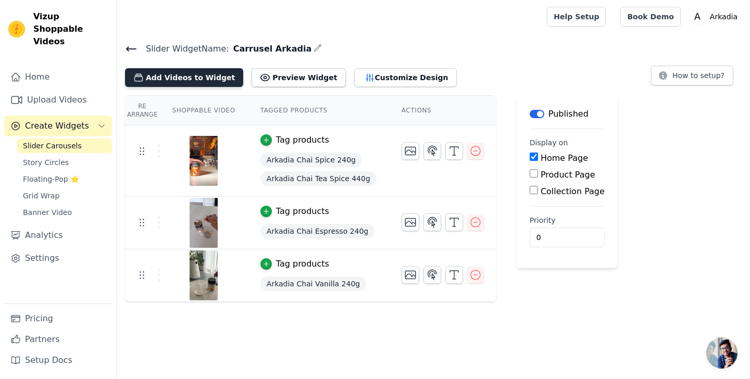
click at [177, 68] on button "Add Videos to Widget" at bounding box center [184, 77] width 118 height 19
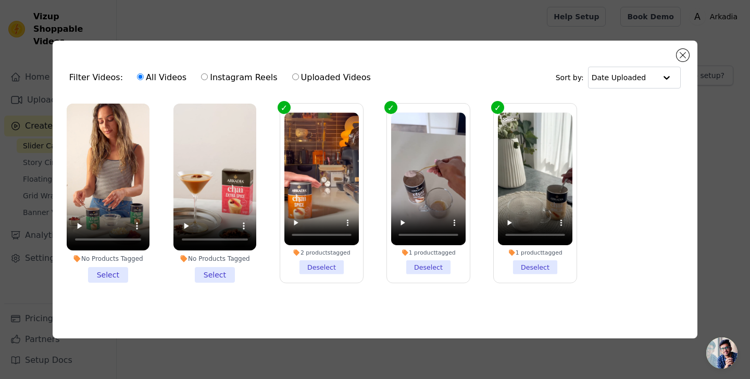
click at [116, 274] on li "No Products Tagged Select" at bounding box center [108, 194] width 83 height 180
click at [0, 0] on input "No Products Tagged Select" at bounding box center [0, 0] width 0 height 0
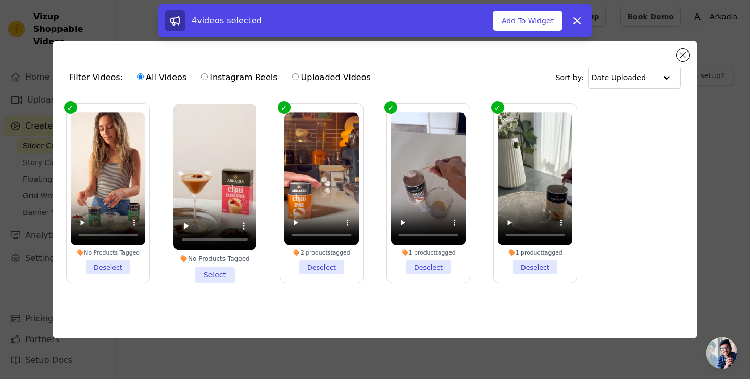
click at [214, 278] on li "No Products Tagged Select" at bounding box center [215, 194] width 83 height 180
click at [0, 0] on input "No Products Tagged Select" at bounding box center [0, 0] width 0 height 0
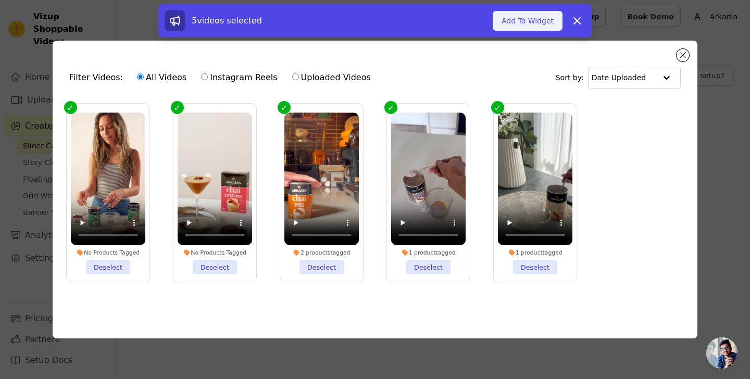
click at [553, 19] on button "Add To Widget" at bounding box center [528, 21] width 70 height 20
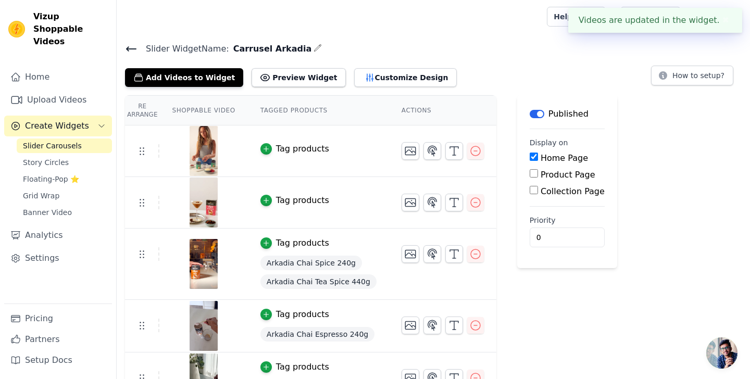
click at [293, 200] on div "Tag products" at bounding box center [302, 200] width 53 height 13
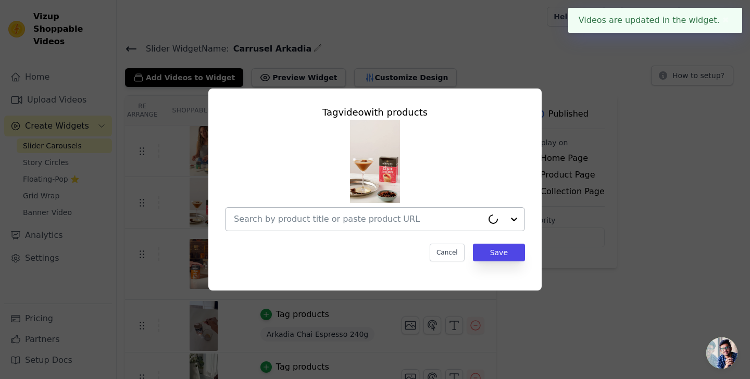
click at [386, 223] on input "text" at bounding box center [358, 219] width 249 height 13
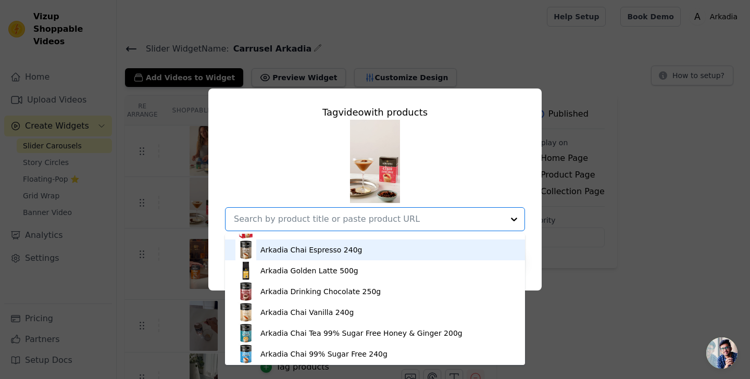
scroll to position [94, 0]
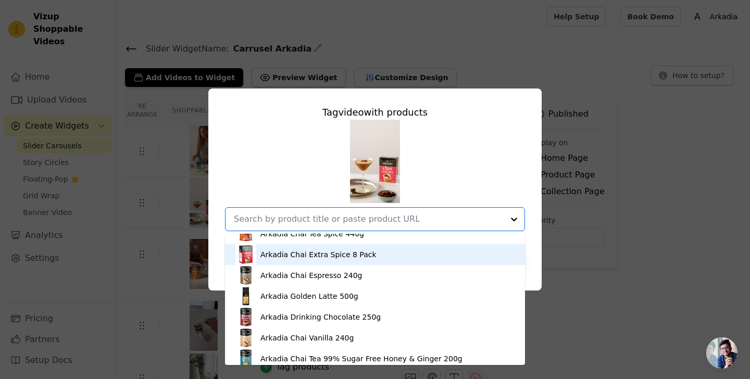
click at [316, 260] on div "Arkadia Chai Extra Spice 8 Pack" at bounding box center [319, 255] width 116 height 10
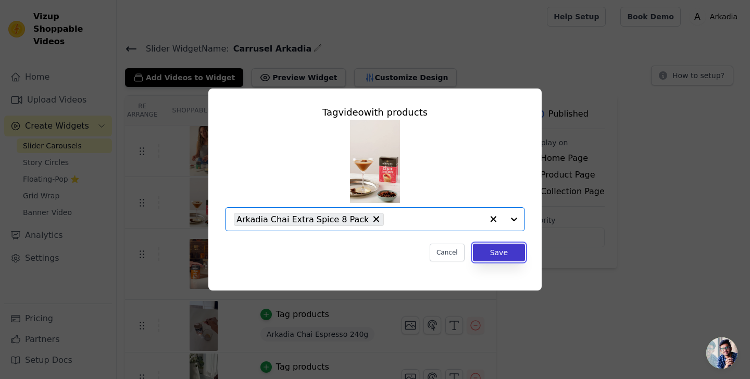
click at [495, 249] on button "Save" at bounding box center [499, 253] width 52 height 18
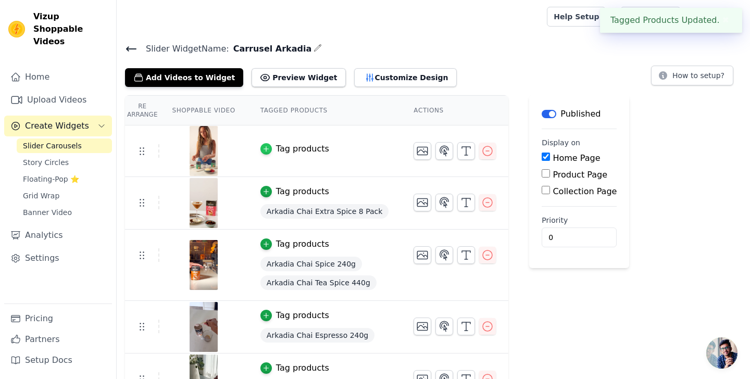
click at [262, 149] on div "button" at bounding box center [266, 148] width 11 height 11
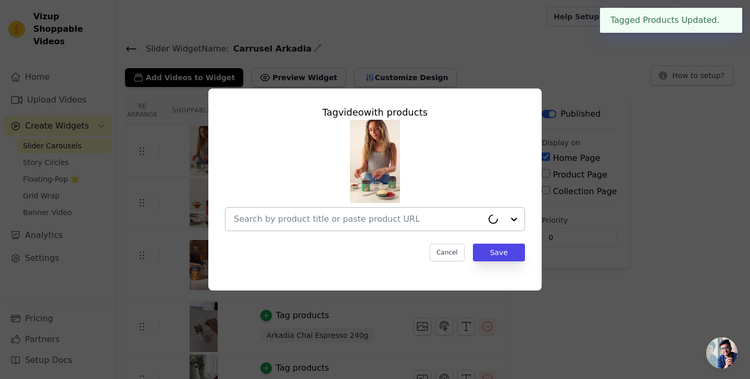
click at [356, 216] on input "text" at bounding box center [358, 219] width 249 height 13
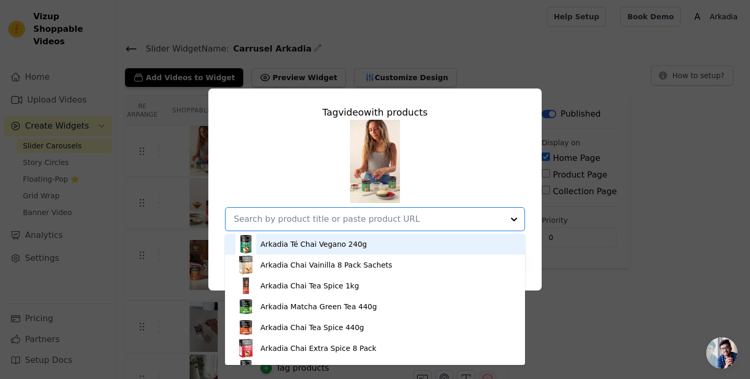
click at [348, 239] on div "Arkadia Té Chai Vegano 240g" at bounding box center [314, 244] width 106 height 10
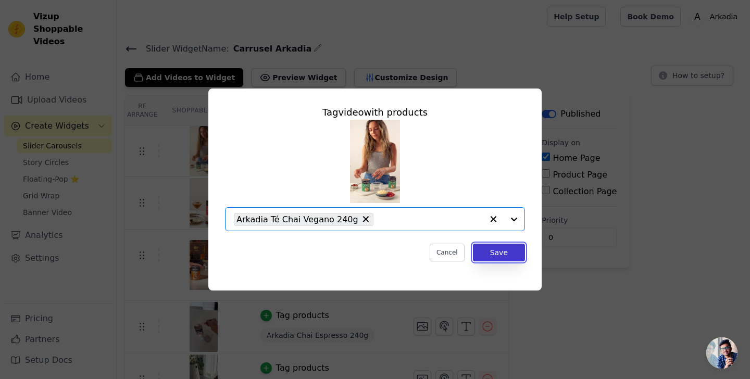
click at [490, 247] on button "Save" at bounding box center [499, 253] width 52 height 18
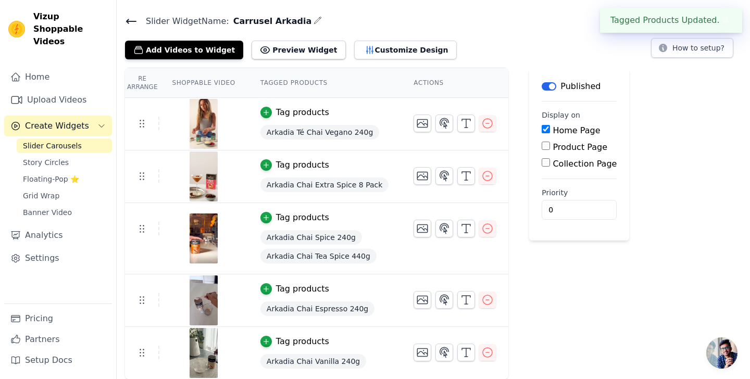
scroll to position [0, 0]
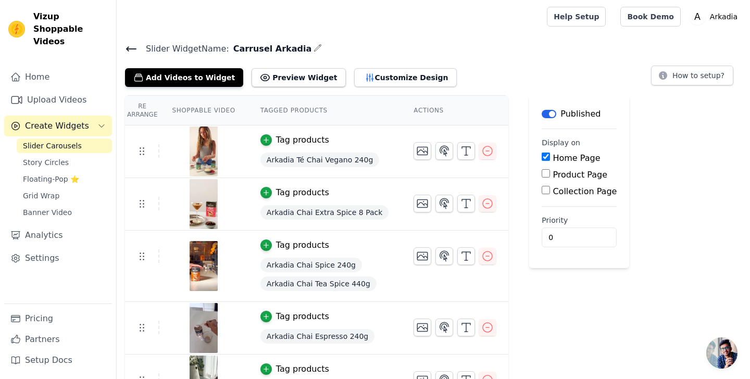
click at [129, 44] on icon at bounding box center [131, 49] width 13 height 13
